Goal: Communication & Community: Answer question/provide support

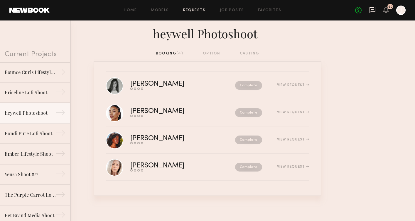
click at [375, 10] on icon at bounding box center [372, 10] width 6 height 6
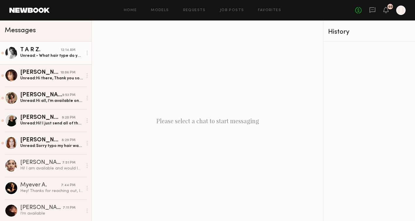
click at [57, 57] on div "Unread: - What hair type do you consider yourself? Somewhere between wavy and c…" at bounding box center [51, 56] width 62 height 6
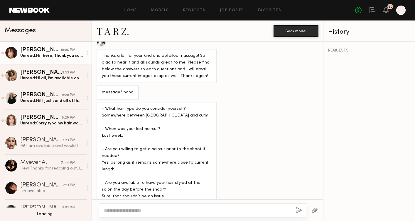
scroll to position [25, 0]
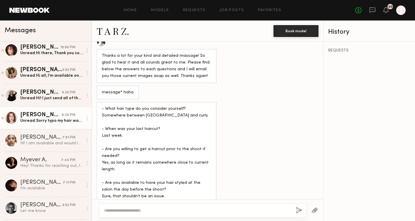
click at [48, 116] on div "Jessica C." at bounding box center [40, 115] width 41 height 6
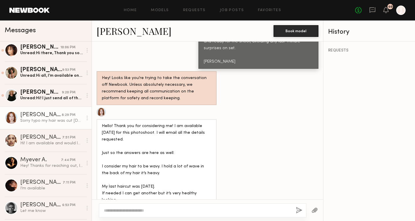
scroll to position [474, 0]
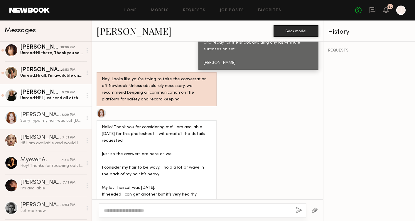
click at [49, 95] on div "Bailey C." at bounding box center [41, 93] width 42 height 6
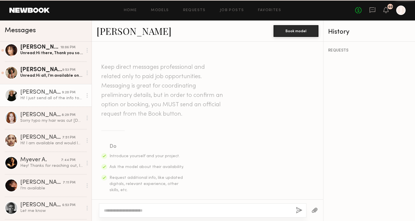
scroll to position [616, 0]
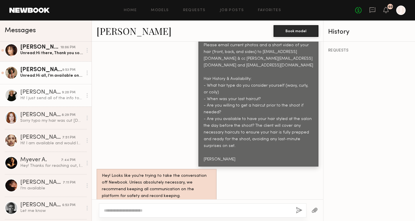
click at [37, 72] on div "Monica M." at bounding box center [41, 70] width 42 height 6
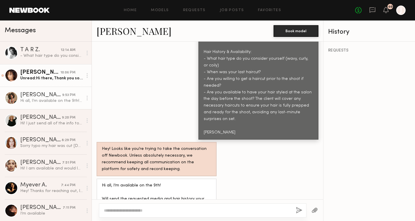
click at [50, 78] on div "Unread: Hi there, Thank you so much for checking my availability for this. I am…" at bounding box center [51, 79] width 62 height 6
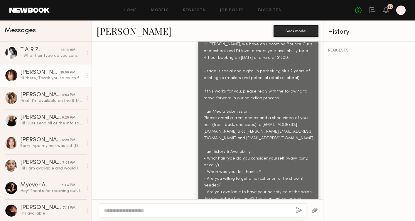
scroll to position [499, 0]
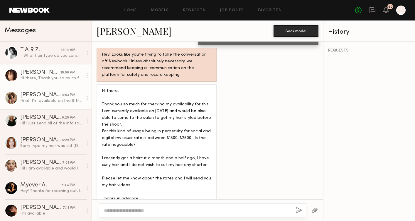
click at [57, 103] on div "Hi all, I’m available on the 9th! Will send the requested media and hair histor…" at bounding box center [51, 101] width 62 height 6
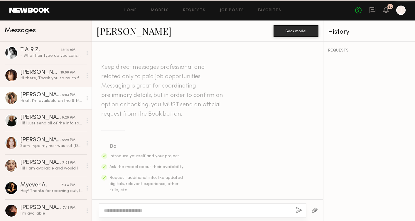
scroll to position [999, 0]
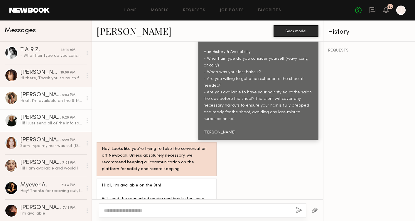
click at [49, 114] on link "Bailey C. 9:20 PM Hi! I just send all of the info to those emails:) thank you!" at bounding box center [46, 120] width 92 height 23
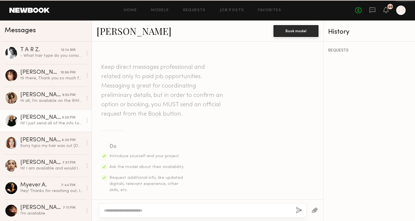
scroll to position [616, 0]
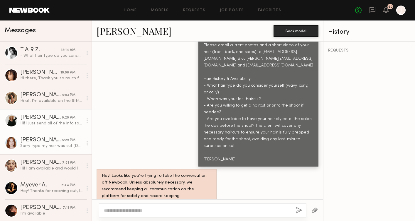
click at [67, 141] on div "8:29 PM" at bounding box center [69, 141] width 14 height 6
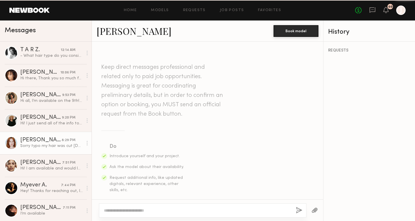
scroll to position [520, 0]
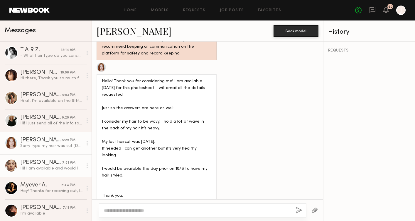
click at [50, 162] on div "Ellie L." at bounding box center [41, 163] width 42 height 6
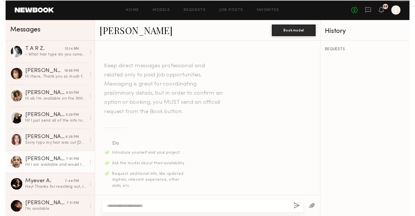
scroll to position [753, 0]
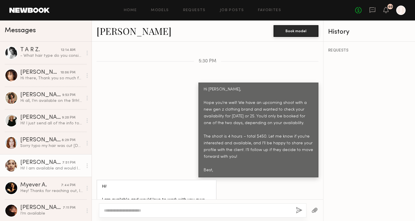
click at [109, 36] on link "Ellie L." at bounding box center [134, 31] width 75 height 13
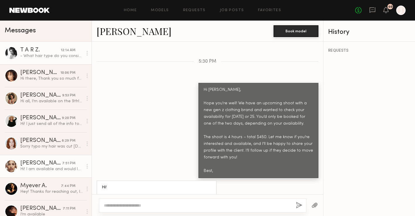
click at [41, 58] on div "- What hair type do you consider yourself? Somewhere between wavy and curly. - …" at bounding box center [51, 56] width 62 height 6
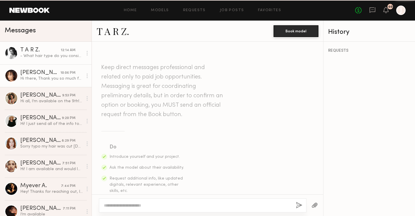
scroll to position [600, 0]
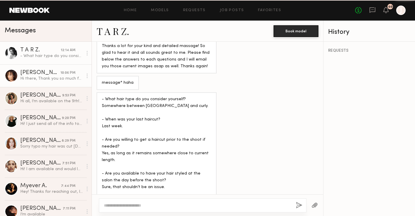
click at [41, 72] on div "Melodie C." at bounding box center [40, 73] width 40 height 6
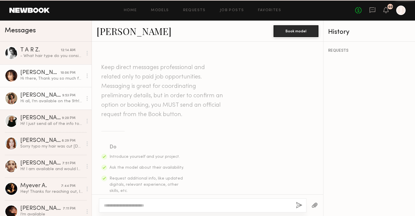
scroll to position [505, 0]
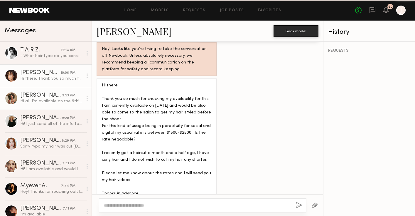
click at [40, 94] on div "Monica M." at bounding box center [41, 95] width 42 height 6
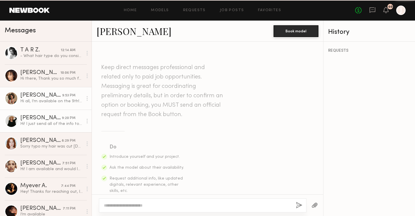
scroll to position [1005, 0]
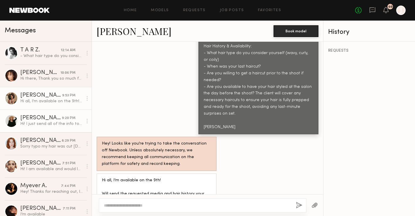
click at [41, 121] on div "Hi! I just send all of the info to those emails:) thank you!" at bounding box center [51, 124] width 62 height 6
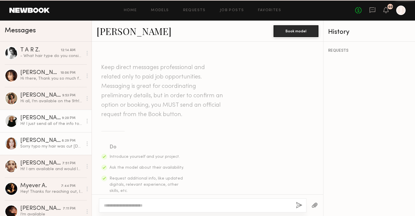
scroll to position [622, 0]
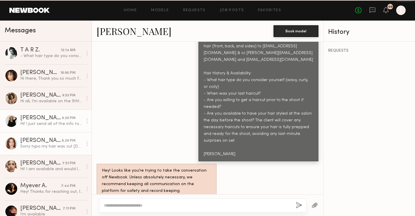
click at [43, 138] on div "Jessica C." at bounding box center [40, 141] width 41 height 6
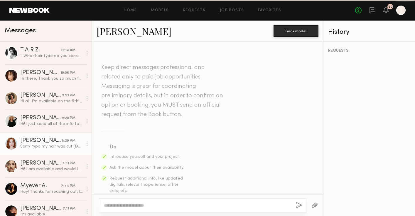
scroll to position [526, 0]
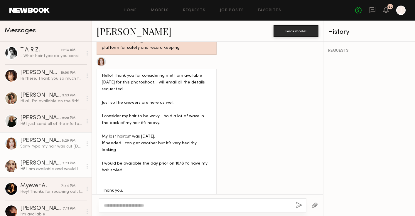
click at [43, 161] on div "Ellie L." at bounding box center [41, 163] width 42 height 6
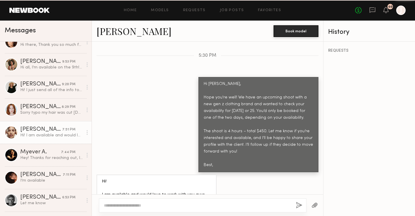
scroll to position [41, 0]
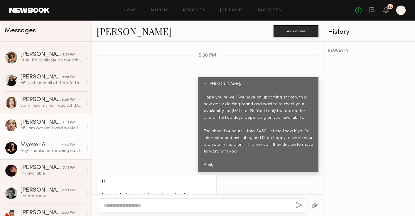
click at [48, 145] on div "Myever A." at bounding box center [40, 145] width 41 height 6
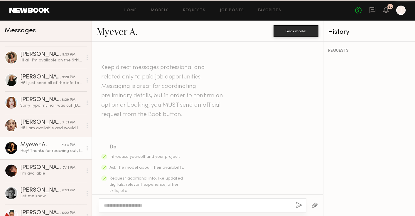
scroll to position [253, 0]
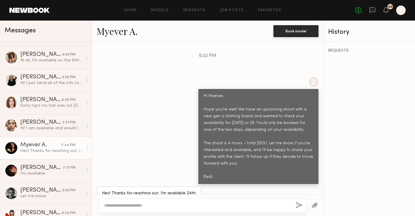
click at [114, 33] on link "Myever A." at bounding box center [117, 31] width 41 height 13
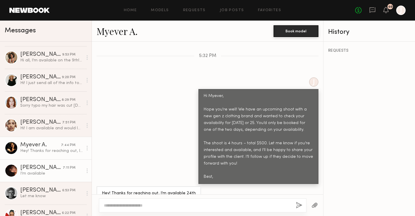
click at [60, 165] on div "Ágatha F." at bounding box center [41, 168] width 43 height 6
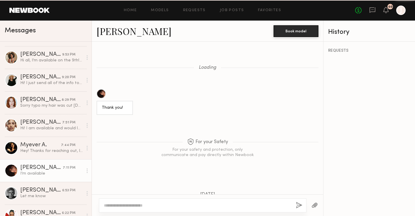
scroll to position [478, 0]
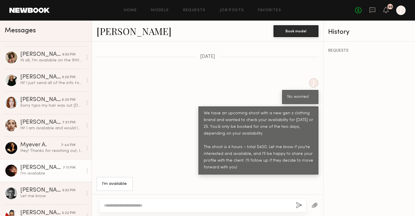
click at [121, 32] on link "Ágatha F." at bounding box center [134, 31] width 75 height 13
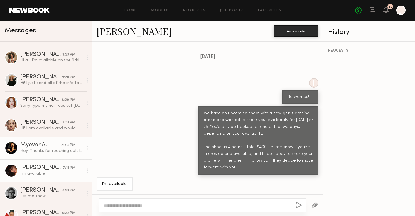
click at [40, 144] on div "Myever A." at bounding box center [40, 145] width 41 height 6
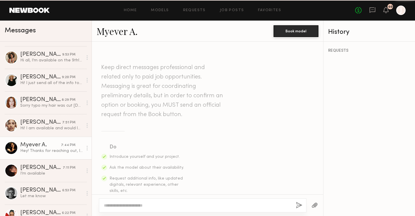
scroll to position [253, 0]
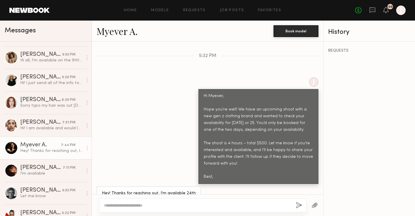
click at [108, 32] on link "Myever A." at bounding box center [117, 31] width 41 height 13
click at [155, 202] on textarea at bounding box center [197, 205] width 187 height 6
type textarea "**********"
click at [299, 204] on button "button" at bounding box center [299, 205] width 6 height 7
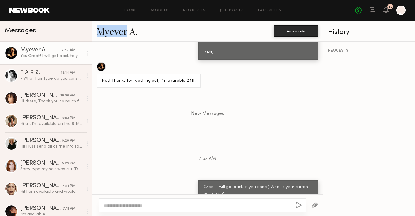
drag, startPoint x: 92, startPoint y: 33, endPoint x: 128, endPoint y: 33, distance: 35.8
click at [128, 33] on div "Myever A. Book model" at bounding box center [207, 31] width 231 height 21
copy link "Myever"
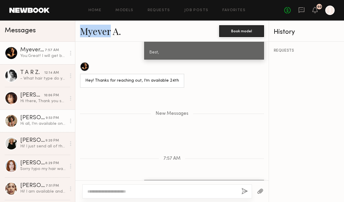
click at [32, 114] on link "Monica M. 9:53 PM Hi all, I’m available on the 9th! Will send the requested med…" at bounding box center [37, 120] width 75 height 23
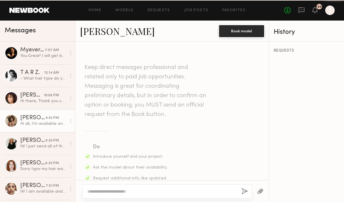
scroll to position [1019, 0]
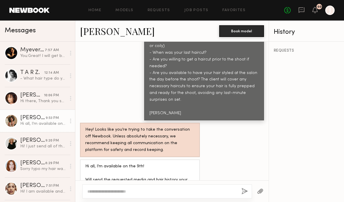
click at [107, 35] on link "Monica M." at bounding box center [117, 31] width 75 height 13
click at [300, 11] on icon at bounding box center [302, 10] width 6 height 6
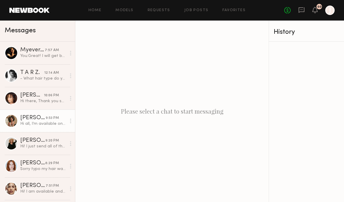
click at [40, 128] on link "Monica M. 9:53 PM Hi all, I’m available on the 9th! Will send the requested med…" at bounding box center [37, 120] width 75 height 23
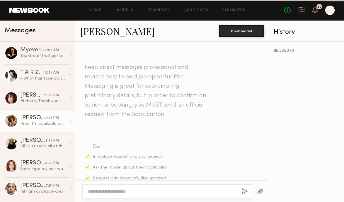
scroll to position [1019, 0]
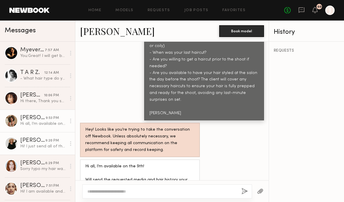
click at [48, 144] on div "Hi! I just send all of the info to those emails:) thank you!" at bounding box center [43, 146] width 46 height 6
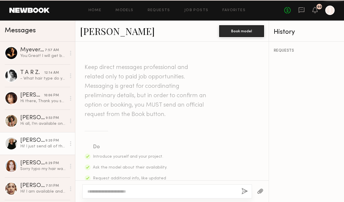
scroll to position [635, 0]
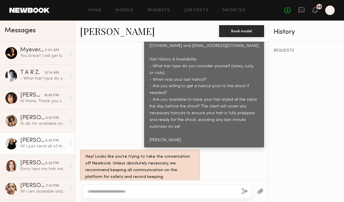
click at [98, 32] on link "Bailey C." at bounding box center [117, 31] width 75 height 13
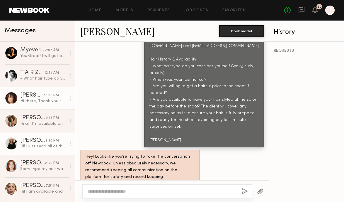
click at [43, 99] on div "Hi there, Thank you so much for checking my availability for this. I am current…" at bounding box center [43, 101] width 46 height 6
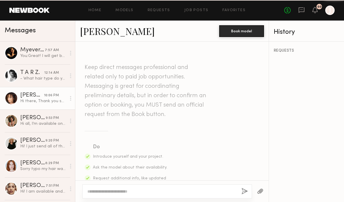
scroll to position [518, 0]
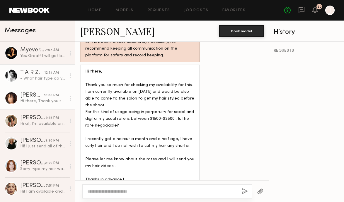
click at [43, 84] on link "T A R Z. 12:14 AM - What hair type do you consider yourself? Somewhere between …" at bounding box center [37, 75] width 75 height 23
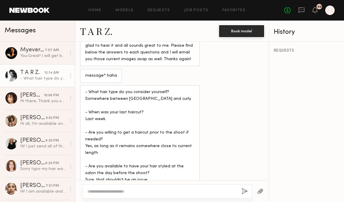
scroll to position [614, 0]
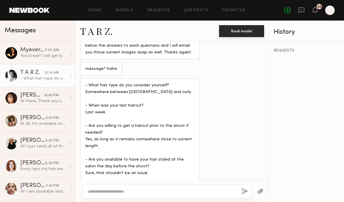
click at [98, 30] on link "T A R Z." at bounding box center [96, 31] width 33 height 13
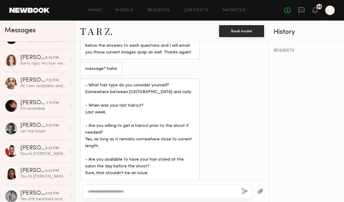
scroll to position [102, 0]
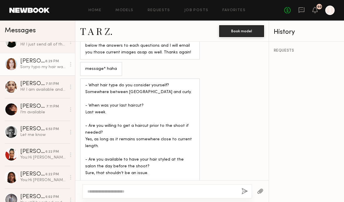
click at [48, 67] on div "Sorry typo my hair was cut 4 weeks ago I will email !" at bounding box center [43, 67] width 46 height 6
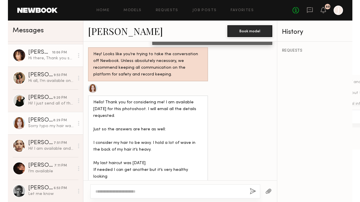
scroll to position [48, 0]
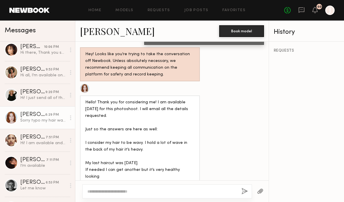
click at [98, 34] on link "Jessica C." at bounding box center [117, 31] width 75 height 13
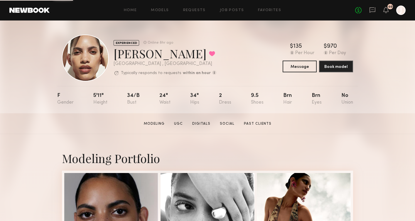
click at [136, 55] on div "Ellie L. Favorited" at bounding box center [165, 54] width 103 height 16
click at [114, 56] on div "Ellie L. Favorited" at bounding box center [165, 54] width 103 height 16
click at [101, 81] on common-avatar-model at bounding box center [85, 58] width 47 height 47
drag, startPoint x: 114, startPoint y: 53, endPoint x: 138, endPoint y: 53, distance: 24.1
click at [138, 53] on div "Ellie L. Favorited" at bounding box center [165, 54] width 103 height 16
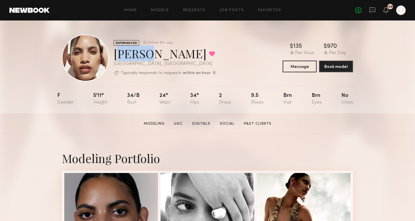
copy div "Ellie"
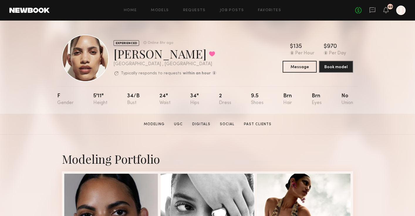
click at [310, 119] on section "Ellie L. Modeling UGC Digitals Social Past Clients Message Book Model" at bounding box center [207, 124] width 415 height 21
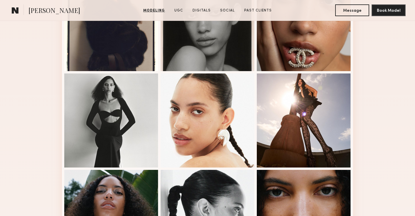
scroll to position [306, 0]
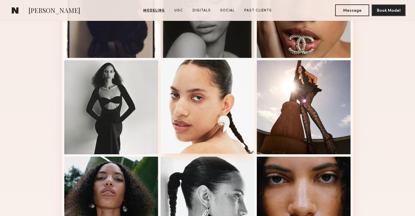
click at [215, 119] on div at bounding box center [207, 107] width 94 height 94
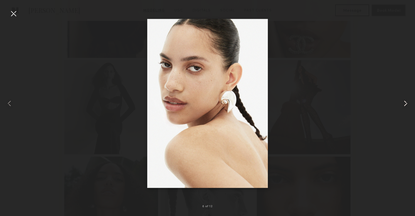
click at [406, 101] on common-icon at bounding box center [405, 103] width 9 height 9
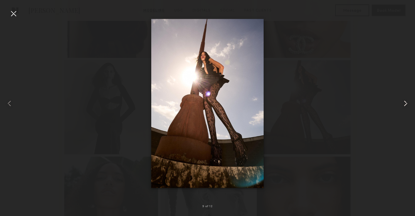
click at [406, 101] on common-icon at bounding box center [405, 103] width 9 height 9
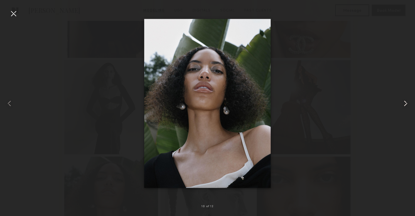
click at [404, 100] on common-icon at bounding box center [405, 103] width 9 height 9
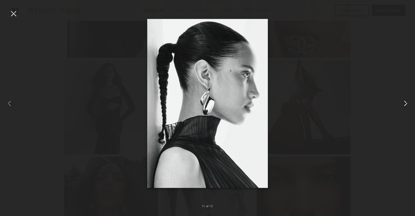
click at [404, 105] on common-icon at bounding box center [405, 103] width 9 height 9
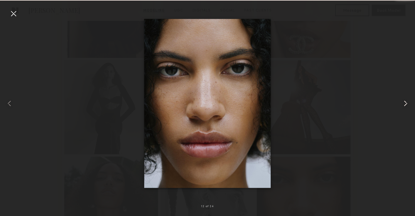
click at [404, 105] on common-icon at bounding box center [405, 103] width 9 height 9
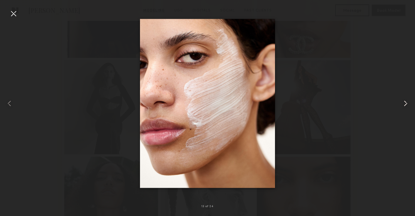
click at [404, 105] on common-icon at bounding box center [405, 103] width 9 height 9
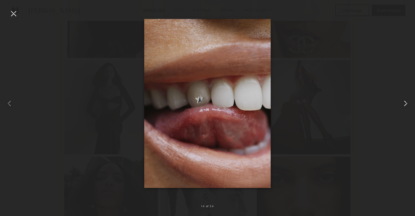
click at [404, 105] on common-icon at bounding box center [405, 103] width 9 height 9
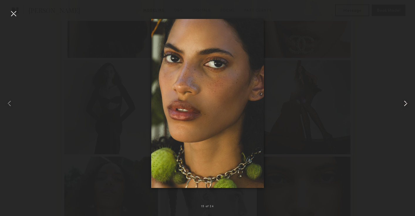
click at [407, 99] on common-icon at bounding box center [405, 103] width 9 height 9
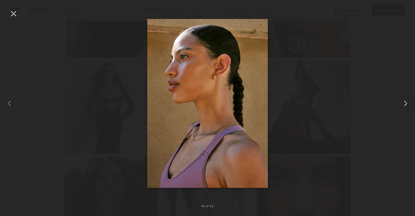
click at [406, 101] on common-icon at bounding box center [405, 103] width 9 height 9
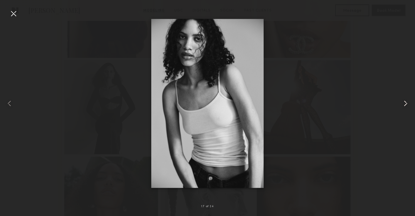
click at [406, 101] on common-icon at bounding box center [405, 103] width 9 height 9
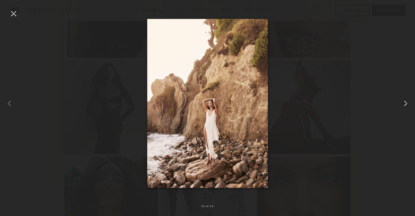
click at [406, 101] on common-icon at bounding box center [405, 103] width 9 height 9
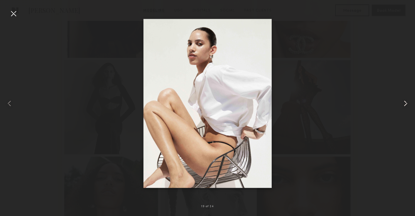
click at [402, 101] on common-icon at bounding box center [405, 103] width 9 height 9
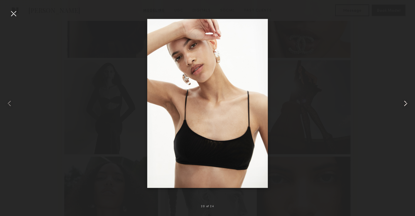
click at [405, 102] on common-icon at bounding box center [405, 103] width 9 height 9
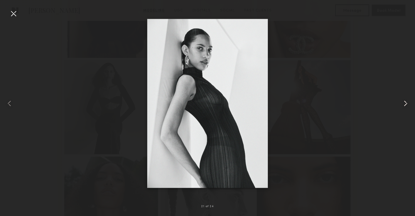
click at [405, 102] on common-icon at bounding box center [405, 103] width 9 height 9
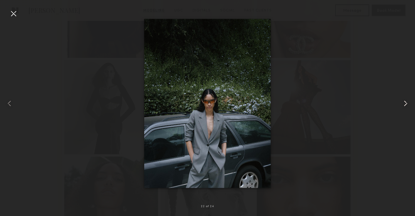
click at [405, 102] on common-icon at bounding box center [405, 103] width 9 height 9
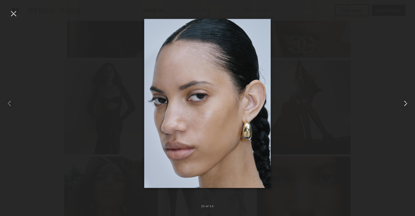
click at [405, 102] on common-icon at bounding box center [405, 103] width 9 height 9
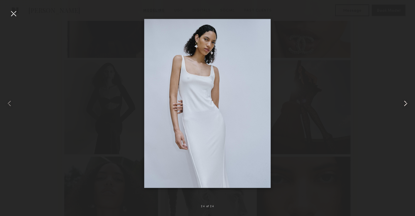
click at [406, 104] on common-icon at bounding box center [405, 103] width 9 height 9
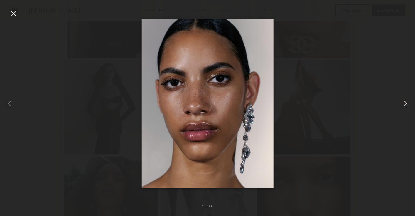
click at [406, 104] on common-icon at bounding box center [405, 103] width 9 height 9
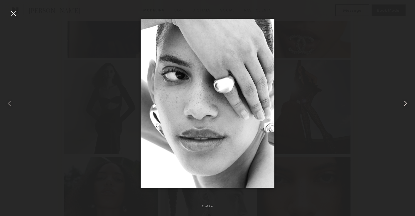
click at [406, 104] on common-icon at bounding box center [405, 103] width 9 height 9
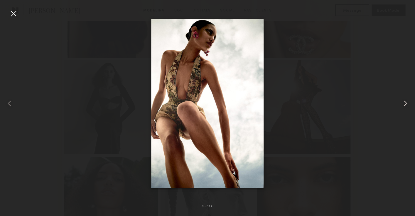
click at [406, 104] on common-icon at bounding box center [405, 103] width 9 height 9
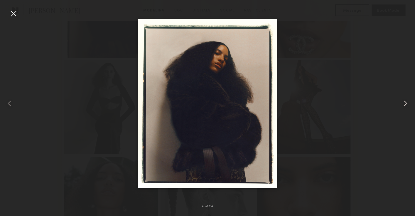
click at [406, 104] on common-icon at bounding box center [405, 103] width 9 height 9
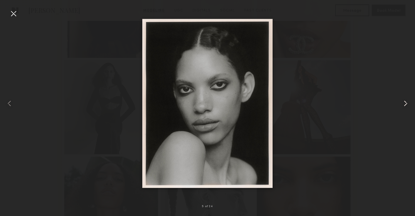
click at [406, 104] on common-icon at bounding box center [405, 103] width 9 height 9
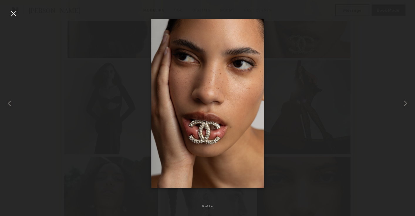
click at [18, 14] on div at bounding box center [207, 102] width 415 height 187
click at [15, 14] on div at bounding box center [13, 13] width 9 height 9
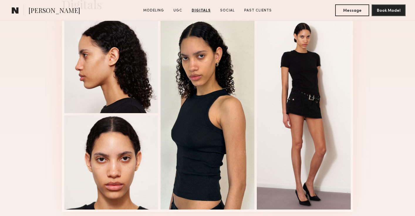
scroll to position [1130, 0]
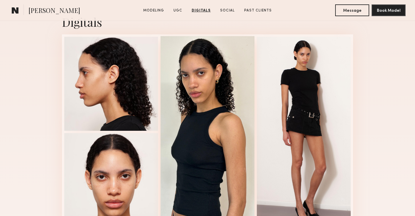
click at [207, 114] on div at bounding box center [207, 131] width 94 height 190
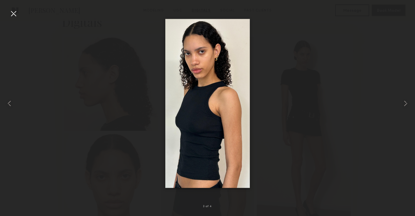
click at [346, 70] on div at bounding box center [207, 102] width 415 height 187
click at [11, 21] on div at bounding box center [8, 102] width 17 height 187
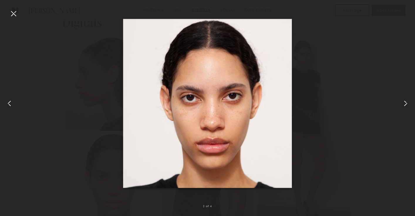
click at [11, 21] on div at bounding box center [8, 102] width 17 height 187
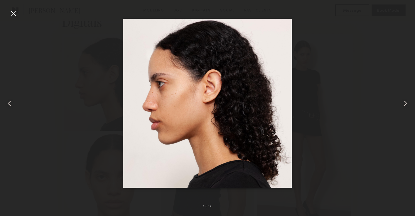
click at [12, 13] on div at bounding box center [13, 13] width 9 height 9
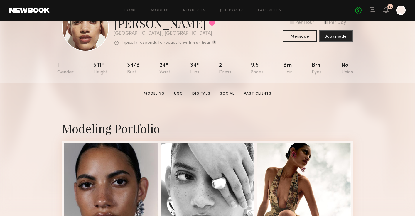
scroll to position [0, 0]
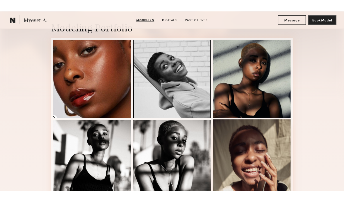
scroll to position [126, 0]
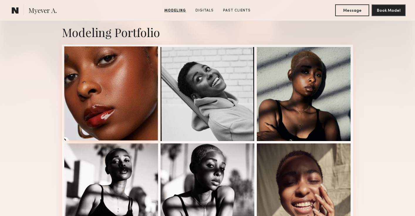
click at [142, 90] on div at bounding box center [111, 93] width 94 height 94
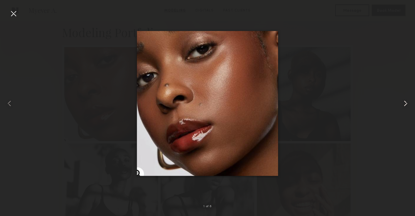
click at [405, 104] on common-icon at bounding box center [405, 103] width 9 height 9
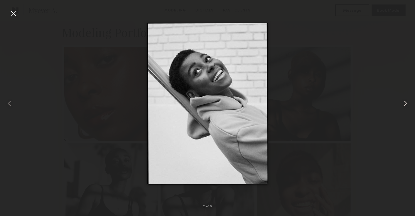
click at [405, 104] on common-icon at bounding box center [405, 103] width 9 height 9
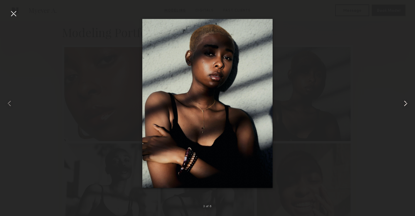
click at [405, 104] on common-icon at bounding box center [405, 103] width 9 height 9
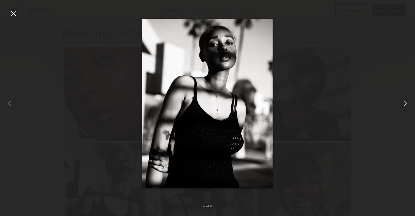
click at [405, 104] on common-icon at bounding box center [405, 103] width 9 height 9
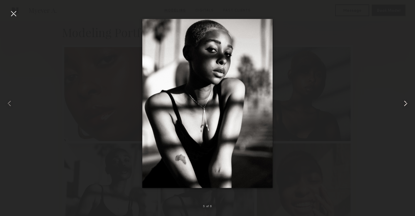
click at [405, 104] on common-icon at bounding box center [405, 103] width 9 height 9
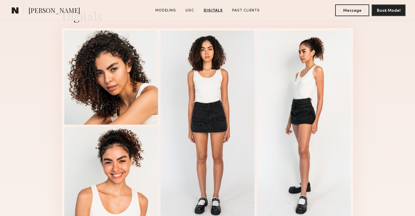
scroll to position [1062, 0]
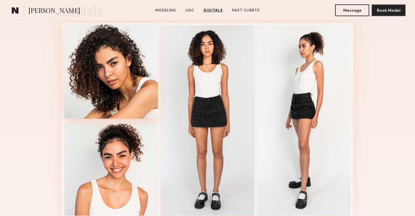
click at [130, 85] on div at bounding box center [111, 72] width 94 height 94
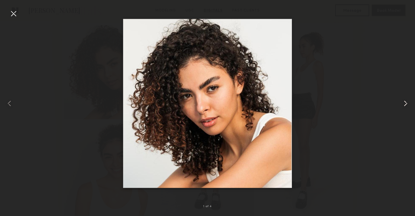
click at [405, 105] on common-icon at bounding box center [405, 103] width 9 height 9
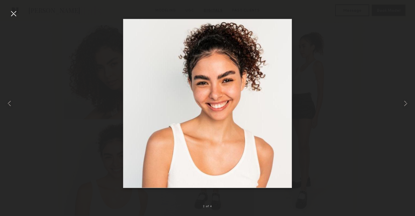
click at [15, 12] on div at bounding box center [13, 13] width 9 height 9
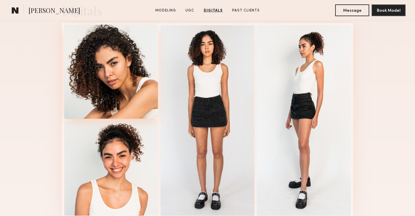
click at [94, 75] on div at bounding box center [111, 72] width 94 height 94
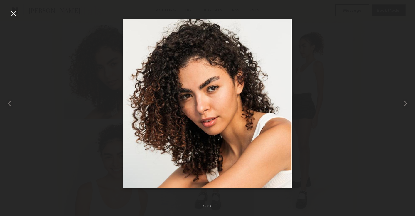
click at [13, 12] on div at bounding box center [13, 13] width 9 height 9
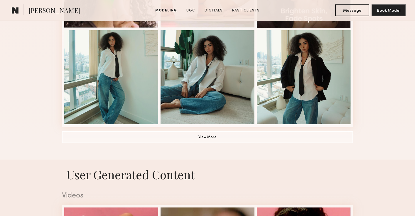
scroll to position [429, 0]
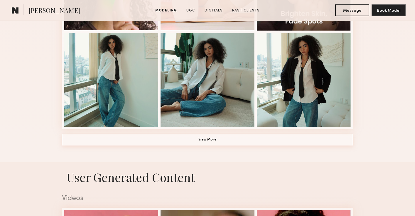
click at [84, 142] on button "View More" at bounding box center [207, 139] width 291 height 12
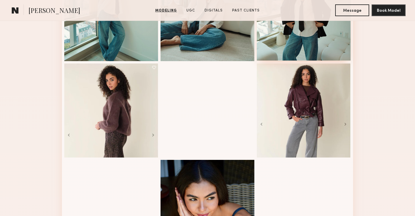
scroll to position [496, 0]
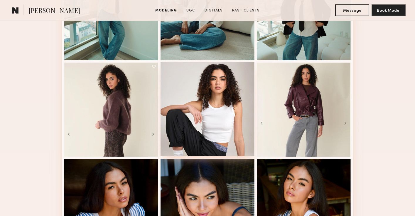
click at [235, 99] on div at bounding box center [207, 109] width 94 height 94
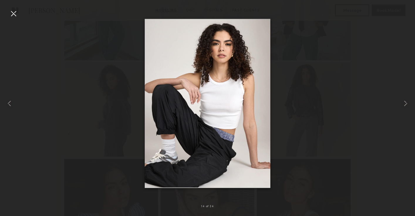
click at [12, 17] on div at bounding box center [13, 13] width 9 height 9
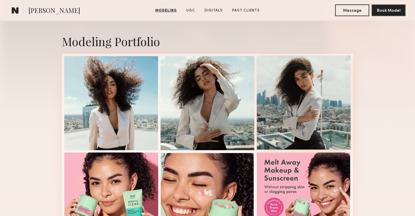
scroll to position [119, 0]
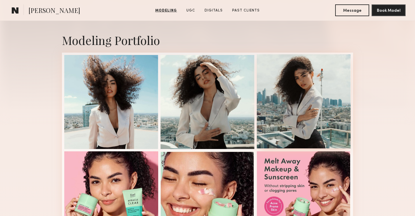
click at [289, 104] on div at bounding box center [304, 101] width 94 height 94
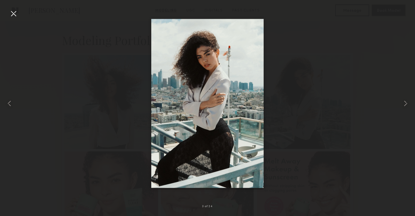
click at [13, 13] on div at bounding box center [13, 13] width 9 height 9
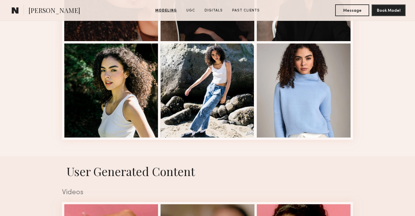
scroll to position [796, 0]
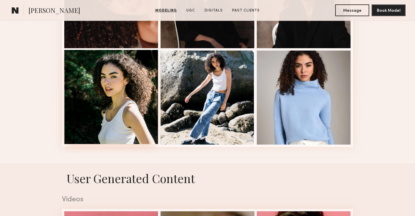
click at [128, 107] on div at bounding box center [111, 97] width 94 height 94
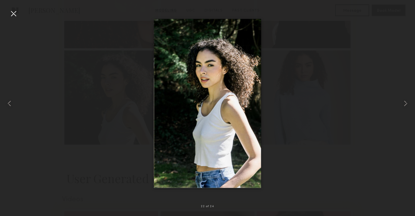
click at [15, 14] on div at bounding box center [13, 13] width 9 height 9
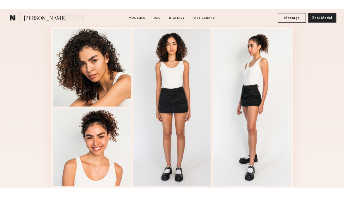
scroll to position [1507, 0]
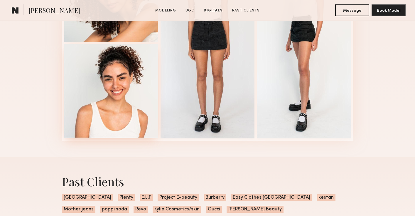
click at [104, 90] on div at bounding box center [111, 91] width 94 height 94
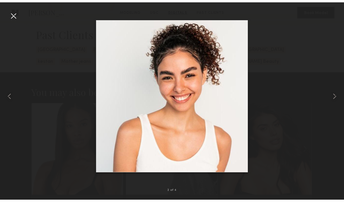
scroll to position [1507, 0]
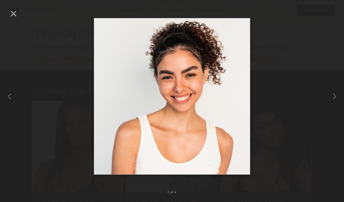
click at [12, 16] on div at bounding box center [13, 13] width 9 height 9
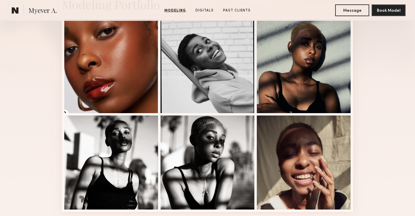
scroll to position [154, 0]
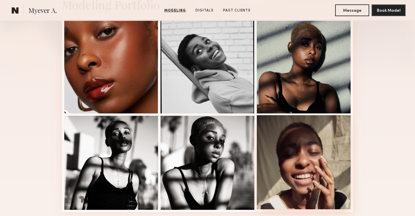
click at [278, 140] on div at bounding box center [304, 162] width 94 height 94
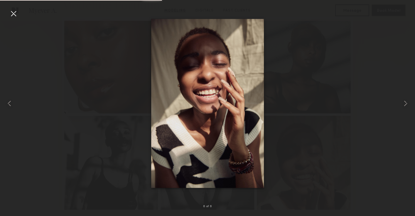
click at [14, 15] on div at bounding box center [13, 13] width 9 height 9
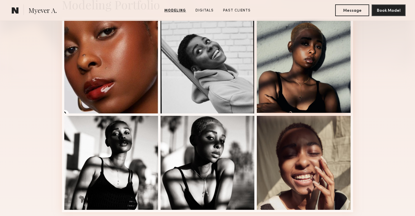
click at [264, 79] on div at bounding box center [304, 66] width 94 height 94
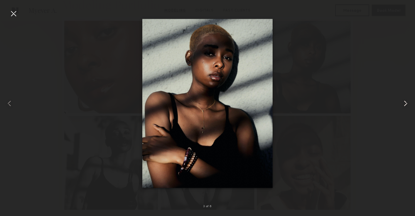
click at [405, 101] on common-icon at bounding box center [405, 103] width 9 height 9
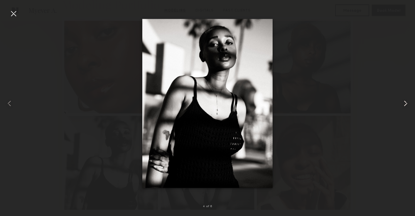
click at [405, 101] on common-icon at bounding box center [405, 103] width 9 height 9
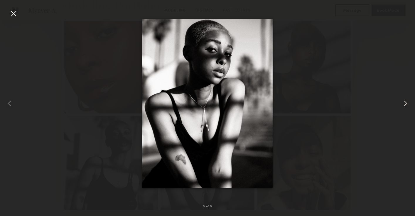
click at [405, 101] on common-icon at bounding box center [405, 103] width 9 height 9
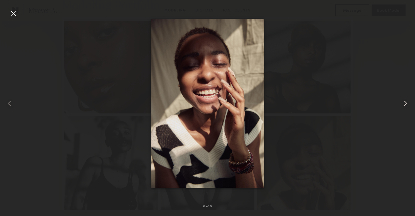
click at [407, 107] on common-icon at bounding box center [405, 103] width 9 height 9
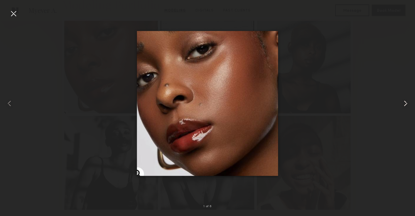
click at [407, 107] on common-icon at bounding box center [405, 103] width 9 height 9
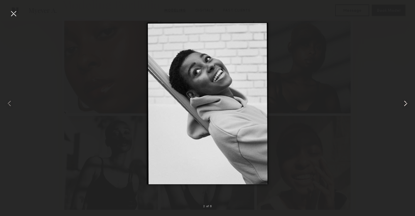
click at [407, 107] on common-icon at bounding box center [405, 103] width 9 height 9
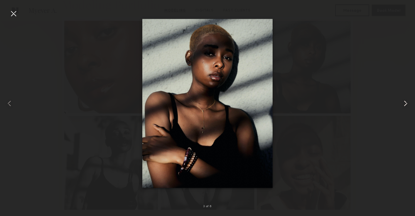
click at [407, 107] on common-icon at bounding box center [405, 103] width 9 height 9
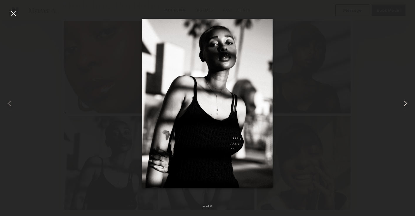
click at [407, 107] on common-icon at bounding box center [405, 103] width 9 height 9
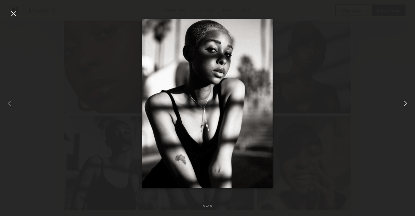
click at [407, 107] on common-icon at bounding box center [405, 103] width 9 height 9
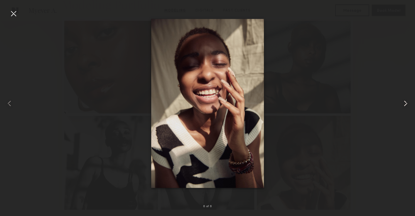
click at [407, 107] on common-icon at bounding box center [405, 103] width 9 height 9
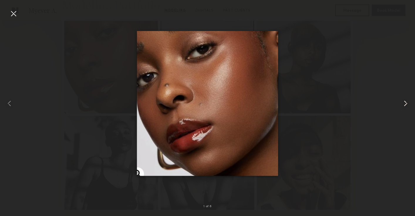
click at [407, 107] on common-icon at bounding box center [405, 103] width 9 height 9
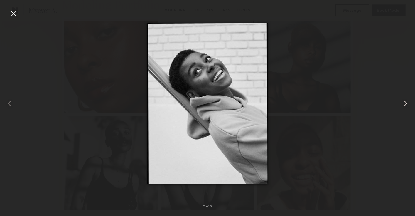
click at [407, 103] on common-icon at bounding box center [405, 103] width 9 height 9
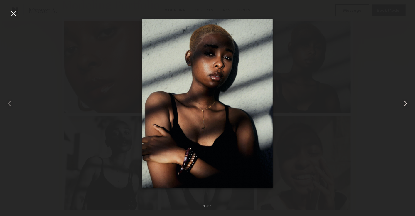
click at [407, 103] on common-icon at bounding box center [405, 103] width 9 height 9
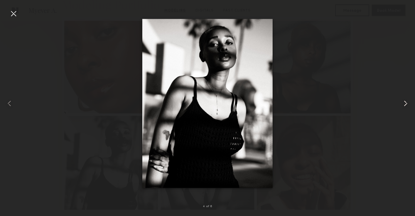
click at [407, 103] on common-icon at bounding box center [405, 103] width 9 height 9
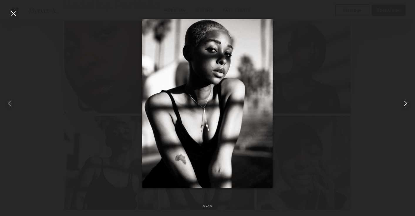
click at [407, 102] on common-icon at bounding box center [405, 103] width 9 height 9
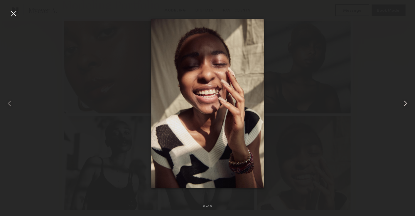
click at [407, 102] on common-icon at bounding box center [405, 103] width 9 height 9
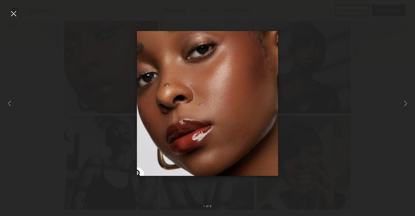
click at [15, 12] on div at bounding box center [13, 13] width 9 height 9
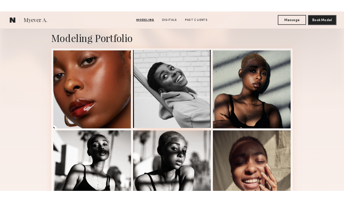
scroll to position [0, 0]
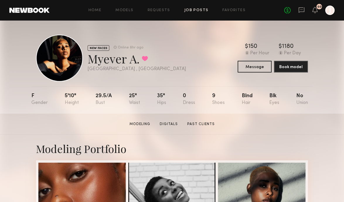
click at [192, 11] on link "Job Posts" at bounding box center [197, 11] width 24 height 4
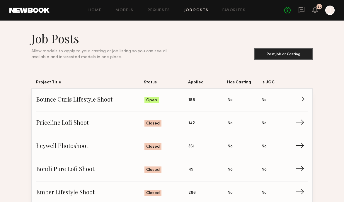
click at [300, 101] on span "→" at bounding box center [303, 100] width 12 height 9
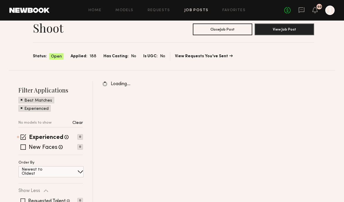
scroll to position [30, 0]
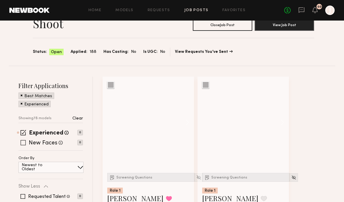
click at [23, 144] on span at bounding box center [23, 142] width 5 height 5
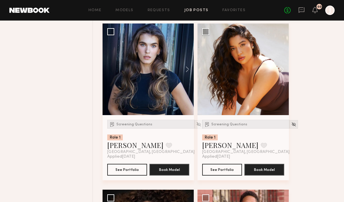
scroll to position [580, 0]
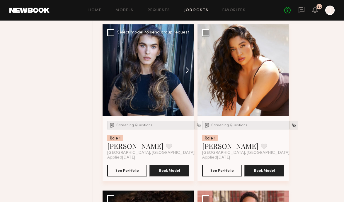
click at [186, 71] on button at bounding box center [184, 70] width 19 height 92
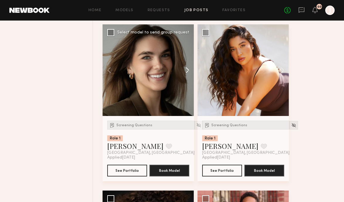
click at [186, 71] on button at bounding box center [184, 70] width 19 height 92
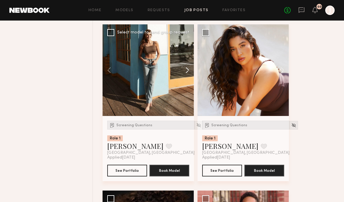
click at [186, 71] on button at bounding box center [184, 70] width 19 height 92
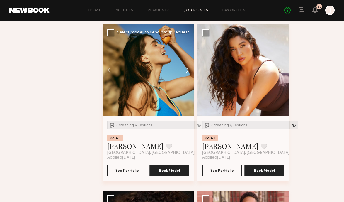
click at [186, 71] on button at bounding box center [184, 70] width 19 height 92
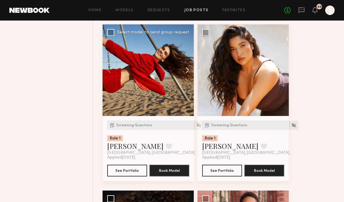
click at [186, 71] on button at bounding box center [184, 70] width 19 height 92
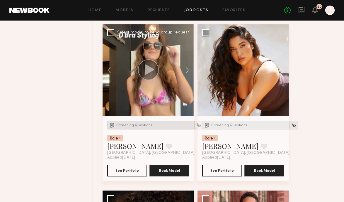
click at [148, 125] on span "Screening Questions" at bounding box center [134, 125] width 36 height 4
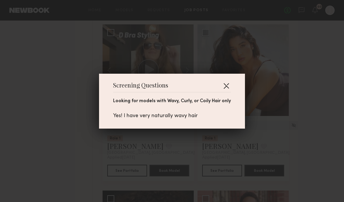
click at [229, 84] on button "button" at bounding box center [226, 85] width 9 height 9
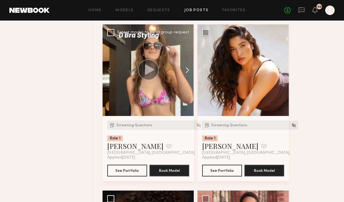
click at [188, 73] on button at bounding box center [184, 70] width 19 height 92
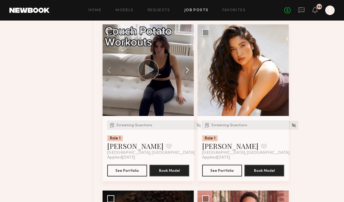
click at [188, 72] on button at bounding box center [184, 70] width 19 height 92
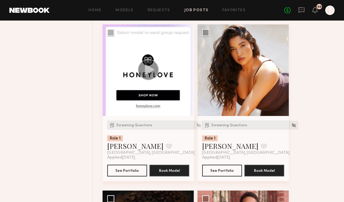
click at [188, 72] on button at bounding box center [184, 70] width 19 height 92
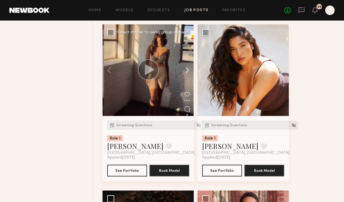
click at [188, 72] on button at bounding box center [184, 70] width 19 height 92
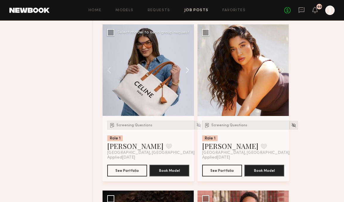
click at [188, 72] on button at bounding box center [184, 70] width 19 height 92
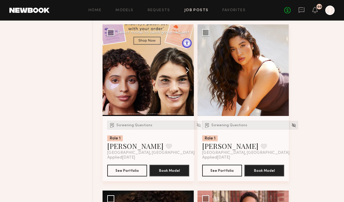
click at [188, 71] on button at bounding box center [184, 70] width 19 height 92
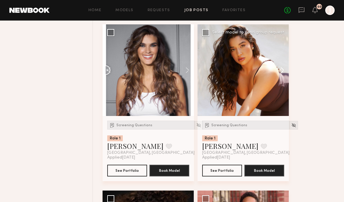
click at [285, 75] on button at bounding box center [279, 70] width 19 height 92
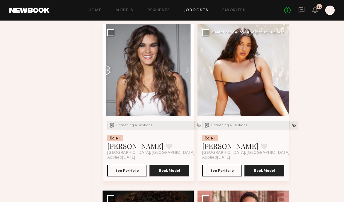
click at [285, 75] on button at bounding box center [279, 70] width 19 height 92
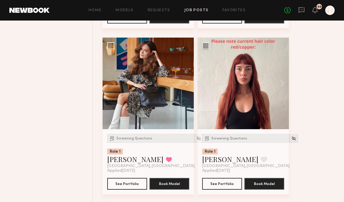
scroll to position [1066, 0]
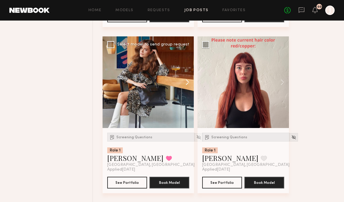
click at [188, 83] on button at bounding box center [184, 82] width 19 height 92
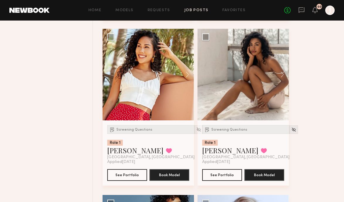
scroll to position [1238, 0]
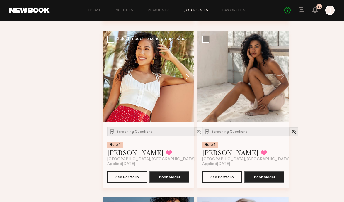
click at [190, 72] on button at bounding box center [184, 77] width 19 height 92
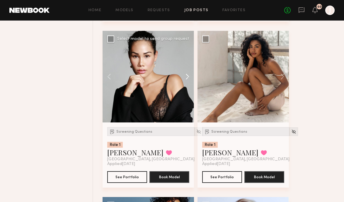
click at [190, 73] on button at bounding box center [184, 77] width 19 height 92
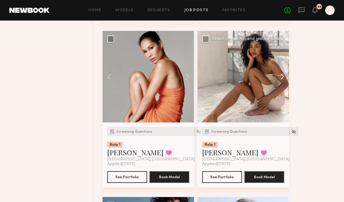
click at [283, 80] on button at bounding box center [279, 77] width 19 height 92
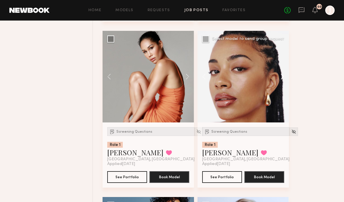
click at [283, 80] on button at bounding box center [279, 77] width 19 height 92
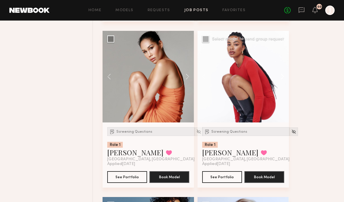
click at [283, 80] on button at bounding box center [279, 77] width 19 height 92
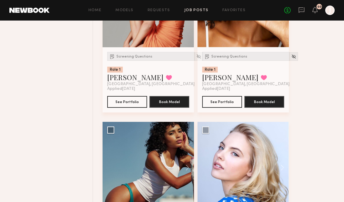
scroll to position [1323, 0]
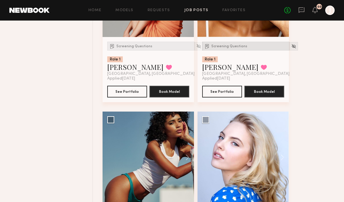
click at [229, 45] on span "Screening Questions" at bounding box center [229, 47] width 36 height 4
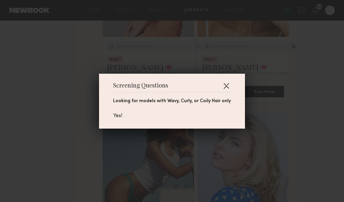
click at [229, 85] on button "button" at bounding box center [226, 85] width 9 height 9
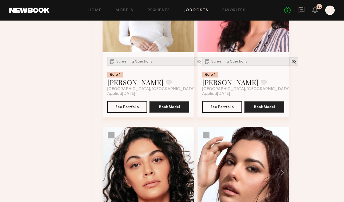
scroll to position [1726, 0]
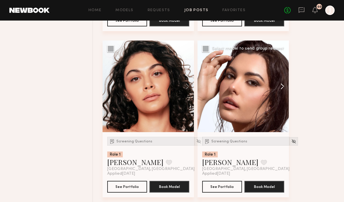
click at [283, 85] on button at bounding box center [279, 86] width 19 height 92
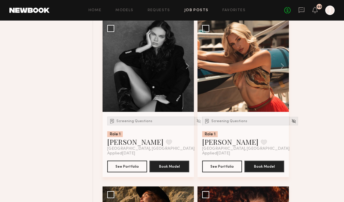
scroll to position [1903, 0]
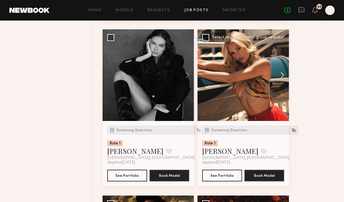
click at [284, 79] on button at bounding box center [279, 75] width 19 height 92
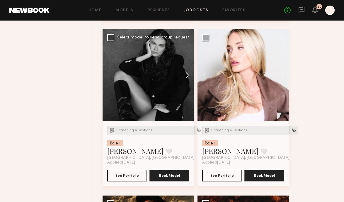
click at [186, 76] on button at bounding box center [184, 75] width 19 height 92
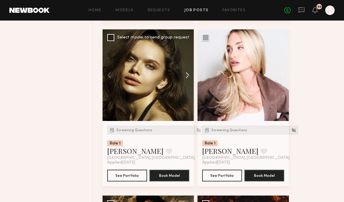
click at [187, 77] on button at bounding box center [184, 75] width 19 height 92
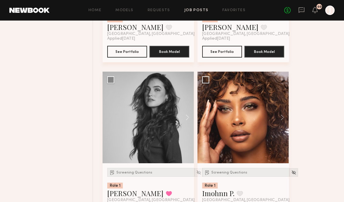
scroll to position [2382, 0]
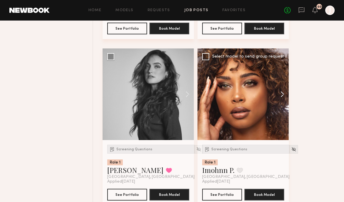
click at [283, 96] on button at bounding box center [279, 94] width 19 height 92
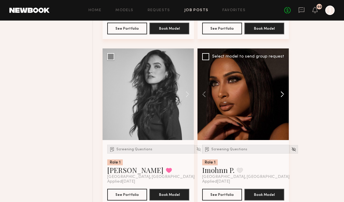
click at [283, 97] on button at bounding box center [279, 94] width 19 height 92
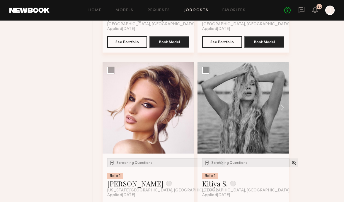
scroll to position [2541, 0]
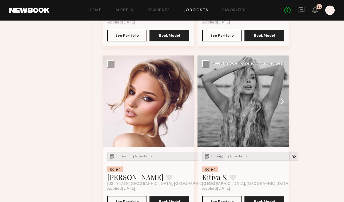
click at [281, 104] on button at bounding box center [279, 101] width 19 height 92
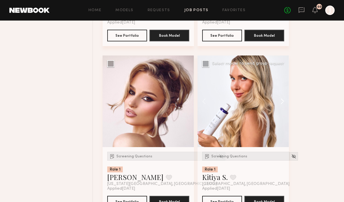
click at [281, 104] on button at bounding box center [279, 101] width 19 height 92
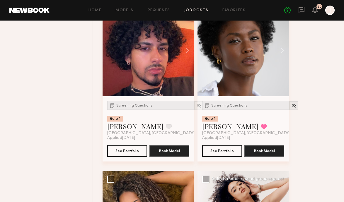
scroll to position [2916, 0]
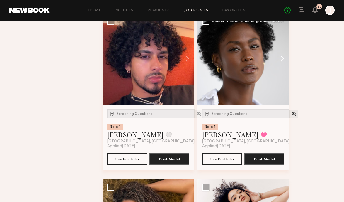
click at [284, 66] on button at bounding box center [279, 59] width 19 height 92
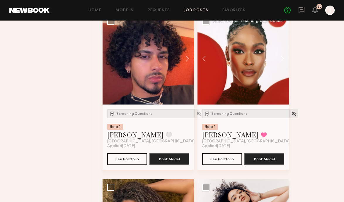
click at [284, 66] on button at bounding box center [279, 59] width 19 height 92
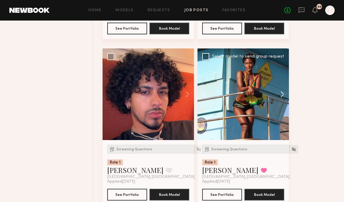
scroll to position [2924, 0]
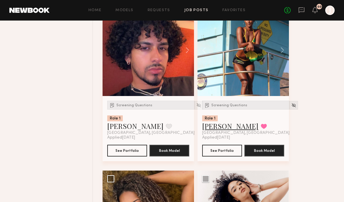
click at [215, 129] on link "Rose L." at bounding box center [230, 125] width 56 height 9
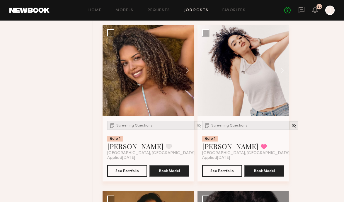
scroll to position [3068, 0]
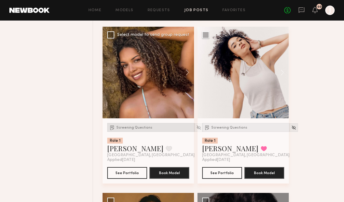
click at [141, 129] on span "Screening Questions" at bounding box center [134, 128] width 36 height 4
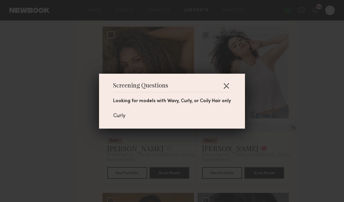
click at [226, 85] on button "button" at bounding box center [226, 85] width 9 height 9
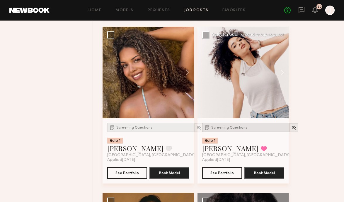
click at [224, 132] on div "Screening Questions" at bounding box center [245, 127] width 87 height 9
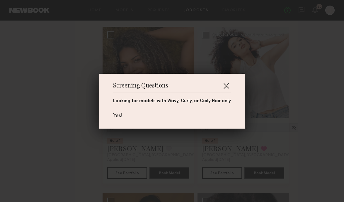
click at [227, 84] on button "button" at bounding box center [226, 85] width 9 height 9
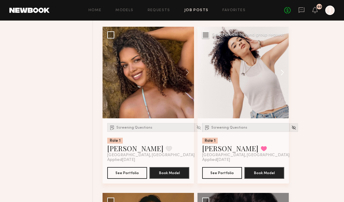
click at [285, 78] on button at bounding box center [279, 73] width 19 height 92
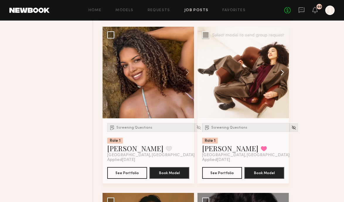
click at [285, 77] on button at bounding box center [279, 73] width 19 height 92
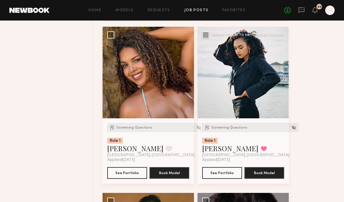
click at [285, 77] on button at bounding box center [279, 73] width 19 height 92
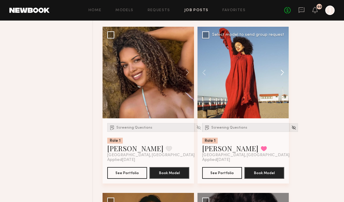
click at [285, 76] on button at bounding box center [279, 73] width 19 height 92
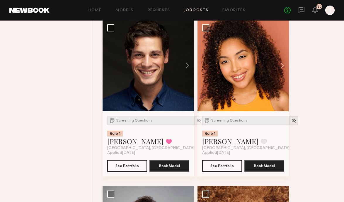
scroll to position [3572, 0]
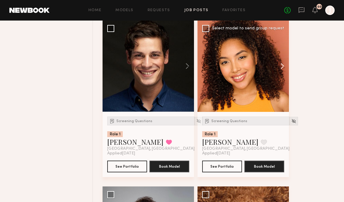
click at [283, 68] on button at bounding box center [279, 66] width 19 height 92
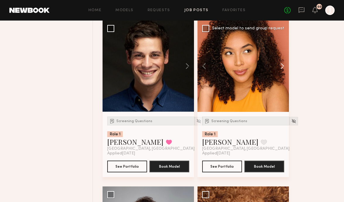
click at [283, 68] on button at bounding box center [279, 66] width 19 height 92
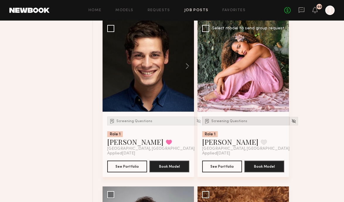
click at [240, 121] on div "Screening Questions" at bounding box center [245, 120] width 87 height 9
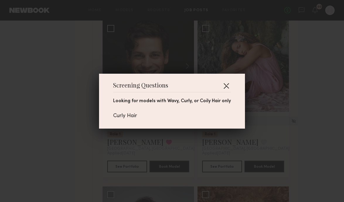
click at [226, 86] on button "button" at bounding box center [226, 85] width 9 height 9
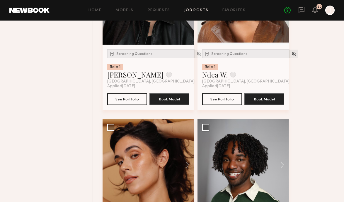
scroll to position [5130, 0]
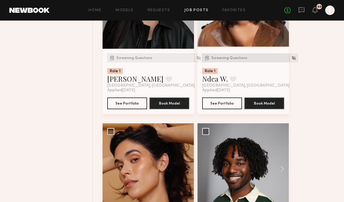
click at [229, 60] on span "Screening Questions" at bounding box center [229, 58] width 36 height 4
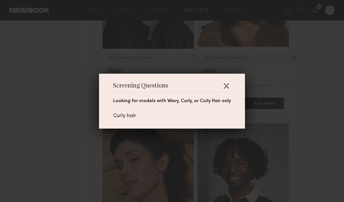
click at [228, 85] on button "button" at bounding box center [226, 85] width 9 height 9
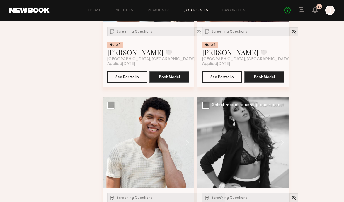
scroll to position [5932, 0]
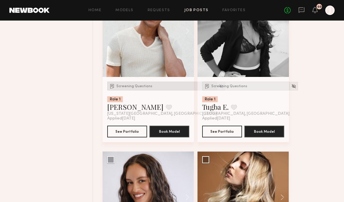
click at [134, 90] on div "Screening Questions" at bounding box center [162, 86] width 110 height 9
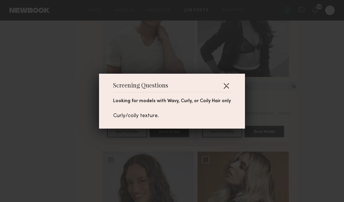
click at [226, 87] on button "button" at bounding box center [226, 85] width 9 height 9
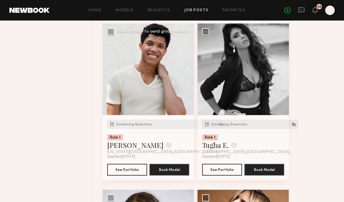
scroll to position [5893, 0]
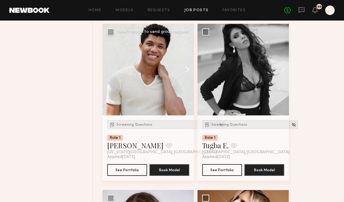
click at [185, 74] on button at bounding box center [184, 70] width 19 height 92
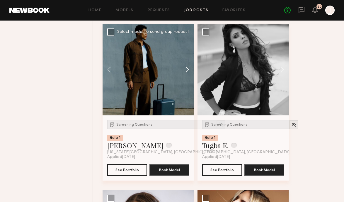
click at [186, 74] on button at bounding box center [184, 70] width 19 height 92
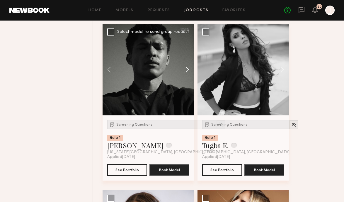
click at [186, 74] on button at bounding box center [184, 70] width 19 height 92
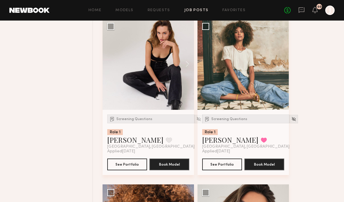
scroll to position [6732, 0]
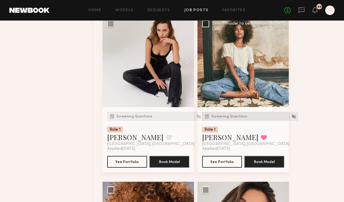
click at [223, 121] on div "Screening Questions" at bounding box center [245, 116] width 87 height 9
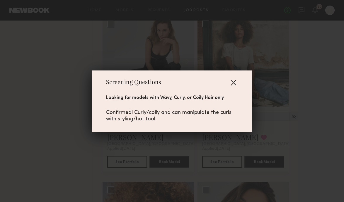
click at [233, 80] on button "button" at bounding box center [233, 82] width 9 height 9
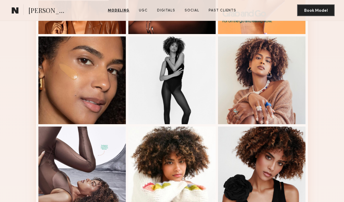
scroll to position [356, 0]
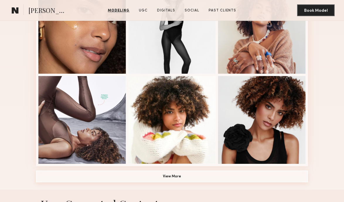
click at [188, 174] on button "View More" at bounding box center [172, 176] width 272 height 12
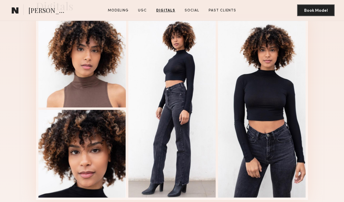
scroll to position [1510, 0]
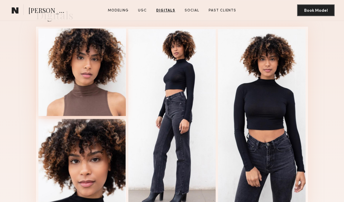
click at [114, 59] on div at bounding box center [82, 72] width 88 height 88
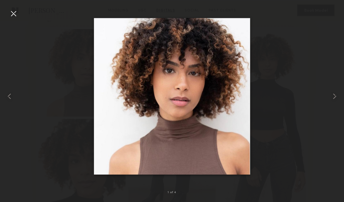
click at [14, 15] on div at bounding box center [13, 13] width 9 height 9
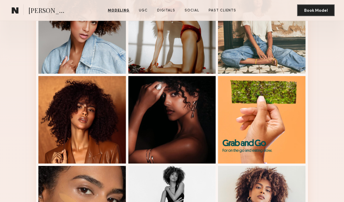
scroll to position [122, 0]
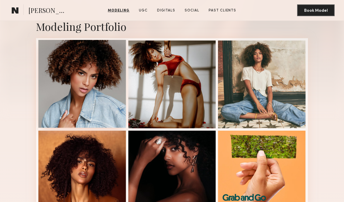
click at [111, 85] on div at bounding box center [82, 84] width 88 height 88
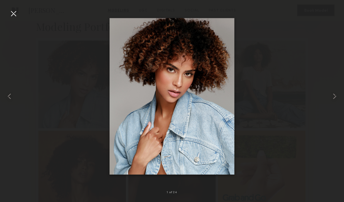
click at [13, 14] on div at bounding box center [13, 13] width 9 height 9
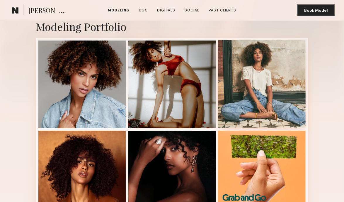
click at [263, 69] on div at bounding box center [262, 84] width 88 height 88
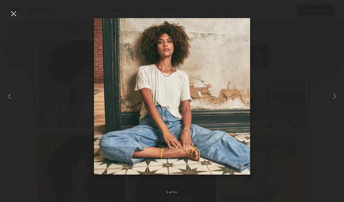
click at [14, 12] on div at bounding box center [13, 13] width 9 height 9
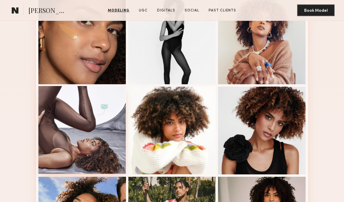
scroll to position [347, 0]
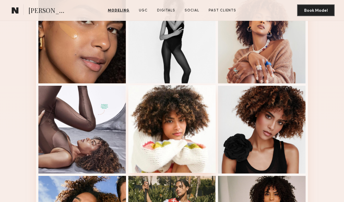
click at [147, 119] on div at bounding box center [172, 129] width 88 height 88
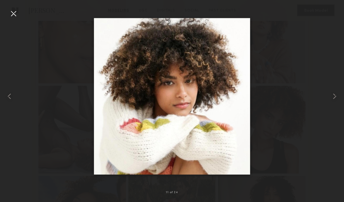
click at [15, 12] on div at bounding box center [13, 13] width 9 height 9
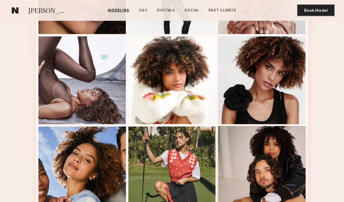
scroll to position [404, 0]
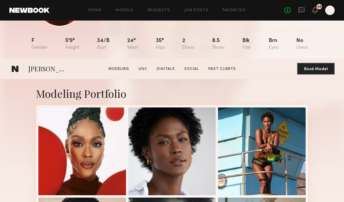
scroll to position [139, 0]
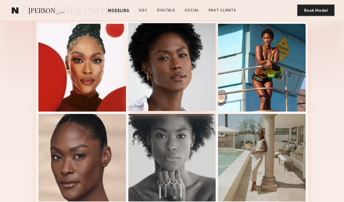
click at [183, 74] on div at bounding box center [172, 67] width 88 height 88
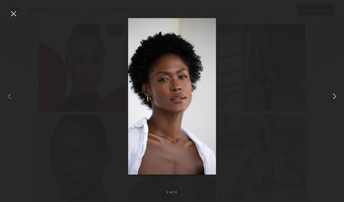
click at [334, 96] on common-icon at bounding box center [334, 96] width 9 height 9
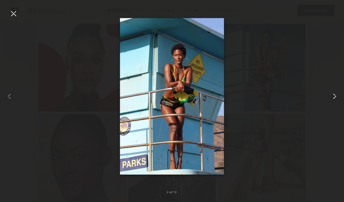
click at [334, 96] on common-icon at bounding box center [334, 96] width 9 height 9
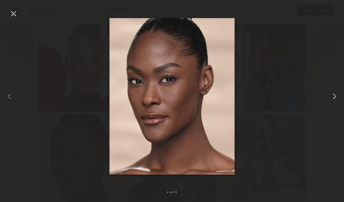
click at [334, 96] on common-icon at bounding box center [334, 96] width 9 height 9
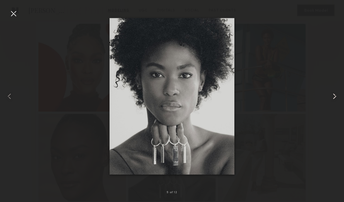
click at [334, 96] on common-icon at bounding box center [334, 96] width 9 height 9
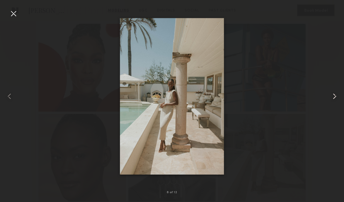
click at [334, 96] on common-icon at bounding box center [334, 96] width 9 height 9
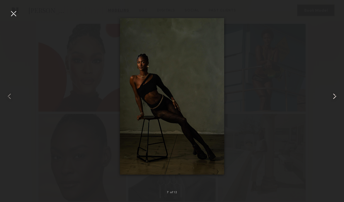
click at [334, 96] on common-icon at bounding box center [334, 96] width 9 height 9
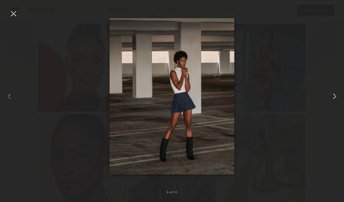
click at [334, 96] on common-icon at bounding box center [334, 96] width 9 height 9
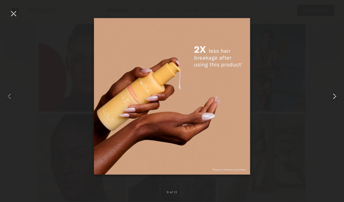
click at [334, 96] on common-icon at bounding box center [334, 96] width 9 height 9
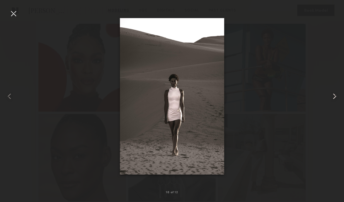
click at [334, 96] on common-icon at bounding box center [334, 96] width 9 height 9
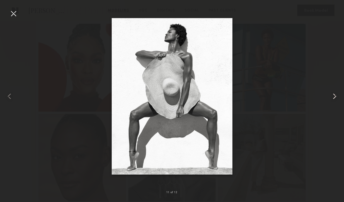
click at [334, 96] on common-icon at bounding box center [334, 96] width 9 height 9
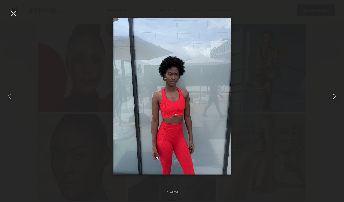
click at [334, 96] on common-icon at bounding box center [334, 96] width 9 height 9
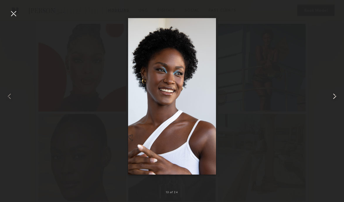
click at [334, 96] on common-icon at bounding box center [334, 96] width 9 height 9
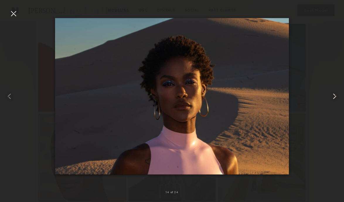
click at [334, 100] on common-icon at bounding box center [334, 96] width 9 height 9
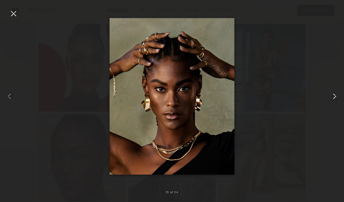
click at [334, 100] on common-icon at bounding box center [334, 96] width 9 height 9
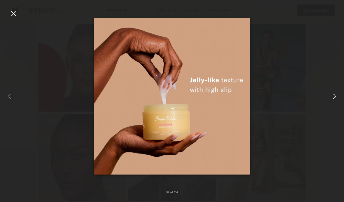
click at [334, 100] on common-icon at bounding box center [334, 96] width 9 height 9
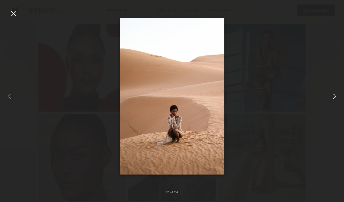
click at [334, 100] on common-icon at bounding box center [334, 96] width 9 height 9
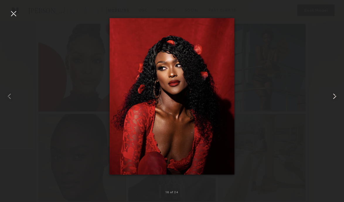
click at [334, 100] on common-icon at bounding box center [334, 96] width 9 height 9
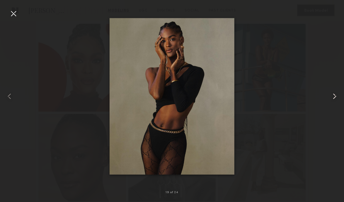
click at [334, 100] on common-icon at bounding box center [334, 96] width 9 height 9
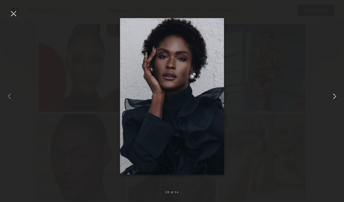
click at [336, 97] on common-icon at bounding box center [334, 96] width 9 height 9
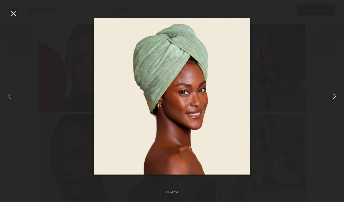
click at [336, 97] on common-icon at bounding box center [334, 96] width 9 height 9
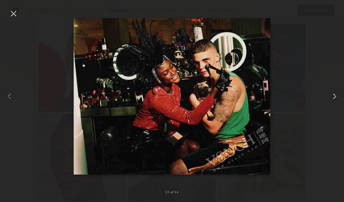
click at [336, 97] on common-icon at bounding box center [334, 96] width 9 height 9
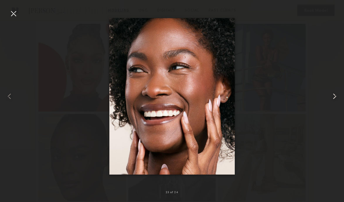
click at [336, 97] on common-icon at bounding box center [334, 96] width 9 height 9
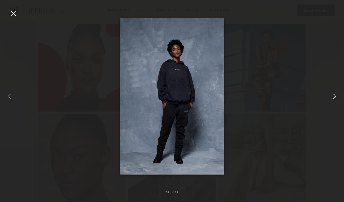
click at [336, 97] on common-icon at bounding box center [334, 96] width 9 height 9
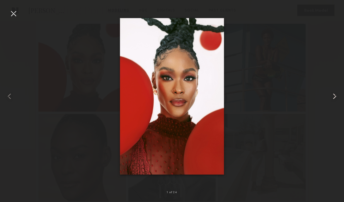
click at [336, 97] on common-icon at bounding box center [334, 96] width 9 height 9
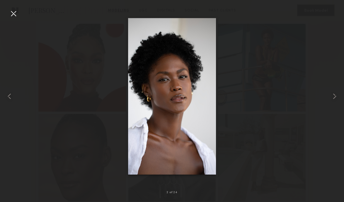
click at [11, 15] on div at bounding box center [13, 13] width 9 height 9
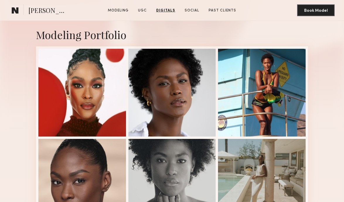
scroll to position [0, 0]
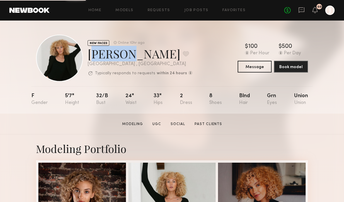
copy div "[PERSON_NAME]"
drag, startPoint x: 89, startPoint y: 53, endPoint x: 117, endPoint y: 53, distance: 27.9
click at [117, 53] on div "[PERSON_NAME] Favorite" at bounding box center [140, 54] width 105 height 16
copy div "[PERSON_NAME]"
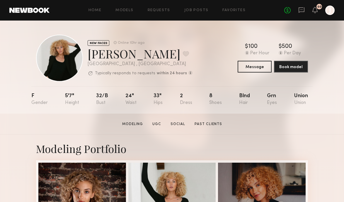
click at [158, 48] on div "[PERSON_NAME] Favorite" at bounding box center [140, 54] width 105 height 16
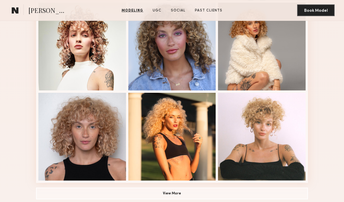
scroll to position [349, 0]
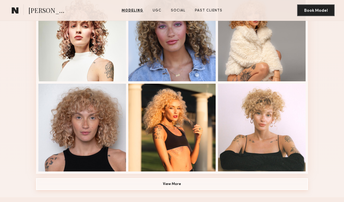
click at [124, 181] on button "View More" at bounding box center [172, 184] width 272 height 12
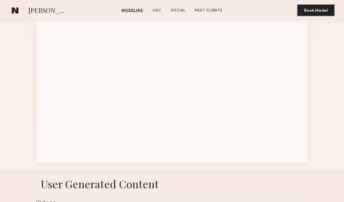
scroll to position [634, 0]
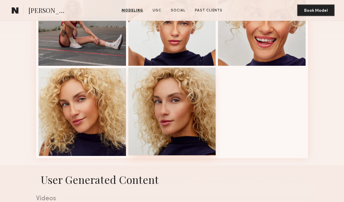
click at [184, 113] on div at bounding box center [172, 111] width 88 height 88
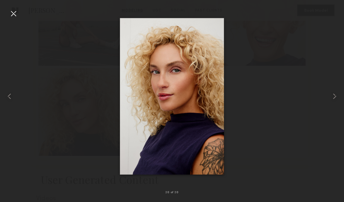
click at [14, 13] on div at bounding box center [13, 13] width 9 height 9
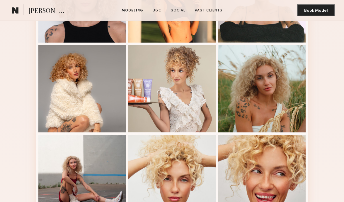
scroll to position [294, 0]
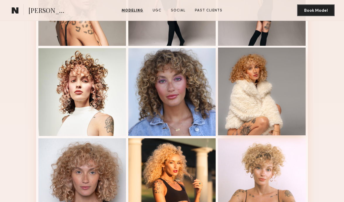
click at [269, 93] on div at bounding box center [262, 92] width 88 height 88
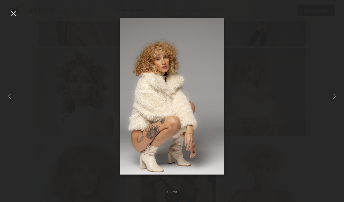
click at [16, 12] on div at bounding box center [13, 13] width 9 height 9
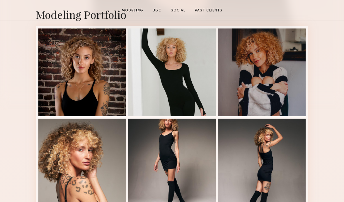
scroll to position [0, 0]
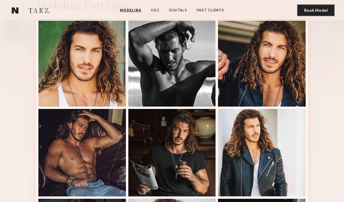
scroll to position [83, 0]
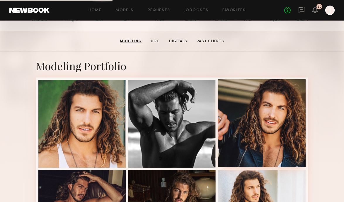
click at [247, 96] on div at bounding box center [262, 123] width 88 height 88
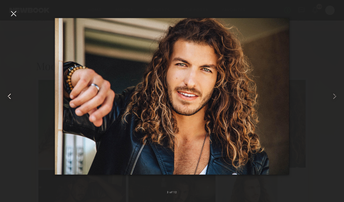
click at [11, 97] on common-icon at bounding box center [9, 96] width 9 height 9
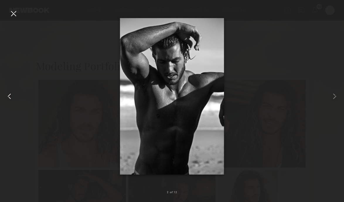
click at [11, 97] on common-icon at bounding box center [9, 96] width 9 height 9
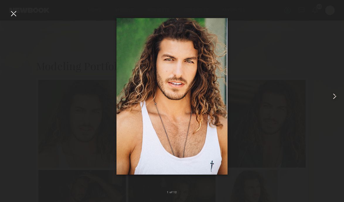
click at [335, 98] on common-icon at bounding box center [334, 96] width 9 height 9
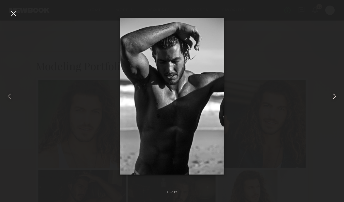
click at [335, 98] on common-icon at bounding box center [334, 96] width 9 height 9
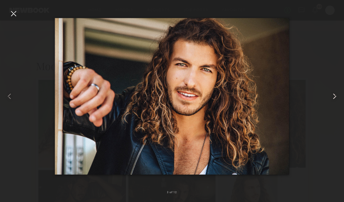
click at [335, 98] on common-icon at bounding box center [334, 96] width 9 height 9
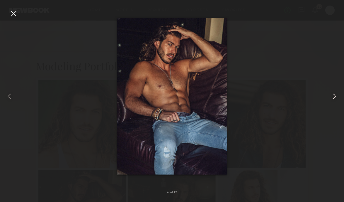
click at [335, 98] on common-icon at bounding box center [334, 96] width 9 height 9
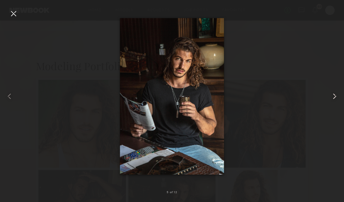
click at [335, 98] on common-icon at bounding box center [334, 96] width 9 height 9
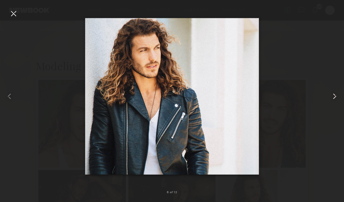
click at [338, 99] on common-icon at bounding box center [334, 96] width 9 height 9
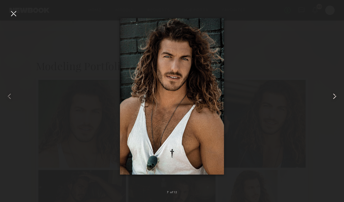
click at [337, 99] on common-icon at bounding box center [334, 96] width 9 height 9
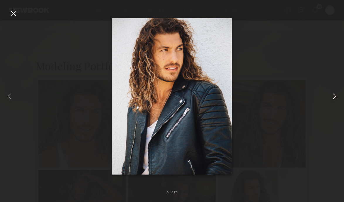
click at [337, 99] on common-icon at bounding box center [334, 96] width 9 height 9
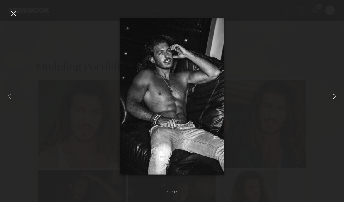
click at [337, 99] on common-icon at bounding box center [334, 96] width 9 height 9
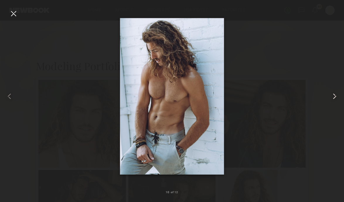
click at [337, 99] on common-icon at bounding box center [334, 96] width 9 height 9
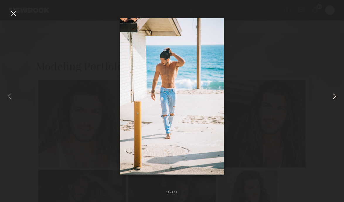
click at [337, 99] on common-icon at bounding box center [334, 96] width 9 height 9
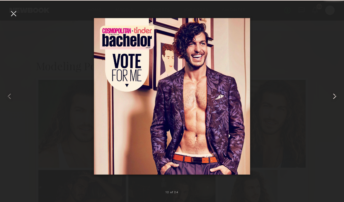
click at [337, 99] on common-icon at bounding box center [334, 96] width 9 height 9
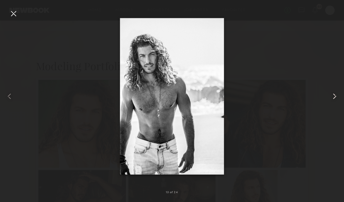
click at [337, 99] on common-icon at bounding box center [334, 96] width 9 height 9
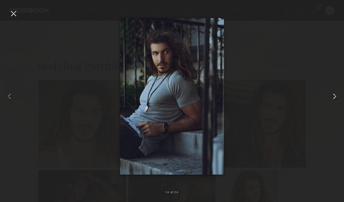
click at [337, 99] on common-icon at bounding box center [334, 96] width 9 height 9
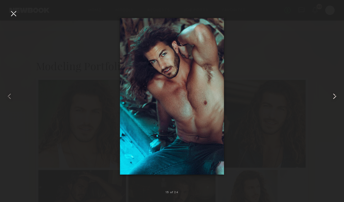
click at [337, 99] on common-icon at bounding box center [334, 96] width 9 height 9
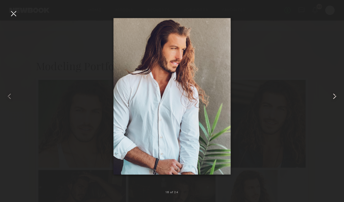
click at [337, 99] on common-icon at bounding box center [334, 96] width 9 height 9
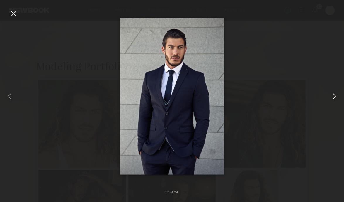
click at [337, 99] on common-icon at bounding box center [334, 96] width 9 height 9
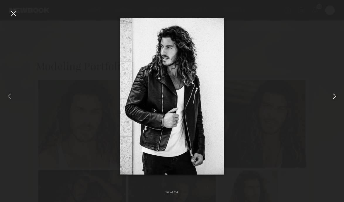
click at [337, 99] on common-icon at bounding box center [334, 96] width 9 height 9
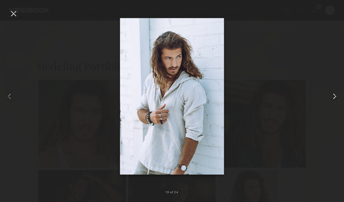
click at [337, 99] on common-icon at bounding box center [334, 96] width 9 height 9
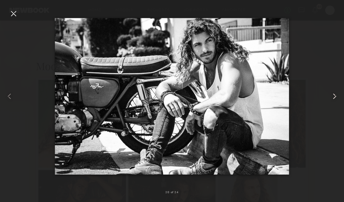
click at [337, 99] on common-icon at bounding box center [334, 96] width 9 height 9
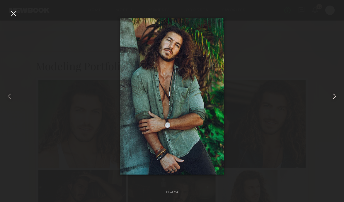
click at [337, 99] on common-icon at bounding box center [334, 96] width 9 height 9
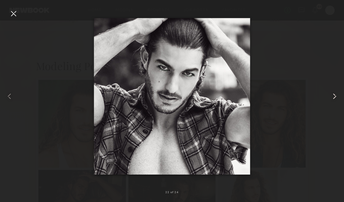
click at [337, 99] on common-icon at bounding box center [334, 96] width 9 height 9
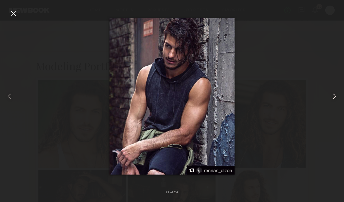
click at [337, 99] on common-icon at bounding box center [334, 96] width 9 height 9
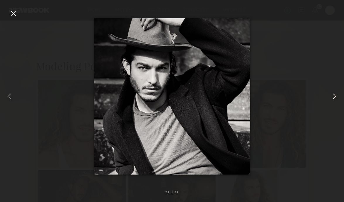
click at [337, 99] on common-icon at bounding box center [334, 96] width 9 height 9
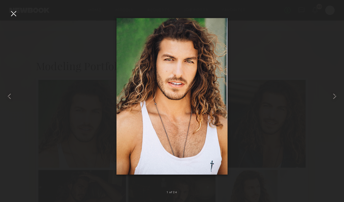
click at [15, 14] on div at bounding box center [13, 13] width 9 height 9
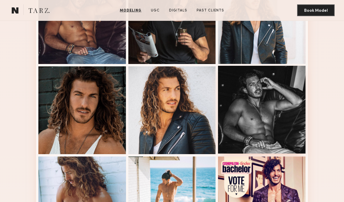
scroll to position [281, 0]
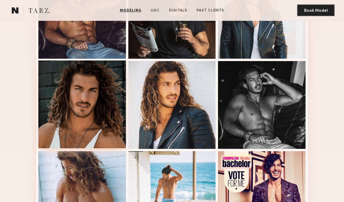
click at [105, 104] on div at bounding box center [82, 104] width 88 height 88
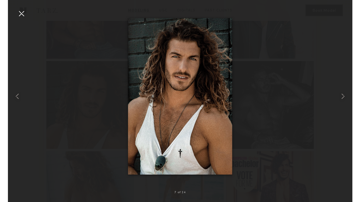
scroll to position [282, 0]
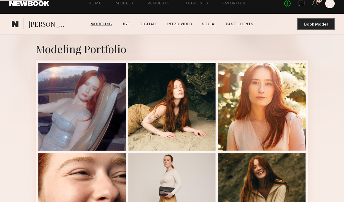
scroll to position [392, 0]
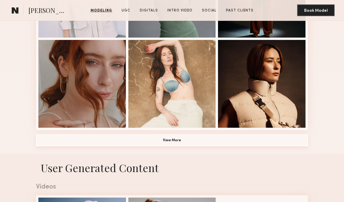
click at [142, 143] on button "View More" at bounding box center [172, 140] width 272 height 12
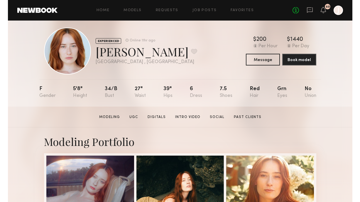
scroll to position [0, 0]
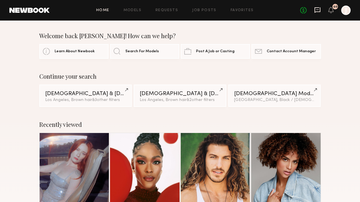
click at [319, 10] on icon at bounding box center [317, 10] width 6 height 6
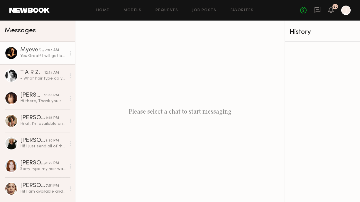
click at [27, 51] on div "Myever A." at bounding box center [32, 50] width 25 height 6
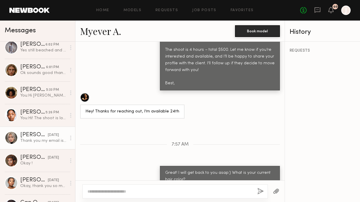
scroll to position [255, 0]
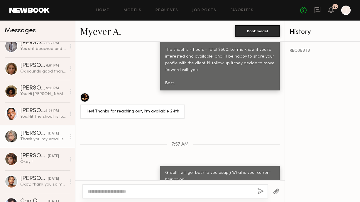
click at [39, 143] on link "Jane N. yesterday Thank you my email is jan720owo@gmail.com" at bounding box center [37, 136] width 75 height 23
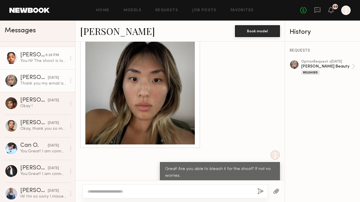
scroll to position [314, 0]
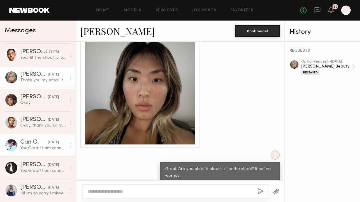
click at [34, 149] on div "You: Great! I am connecting with the client shortly and can get back to you asa…" at bounding box center [43, 148] width 46 height 6
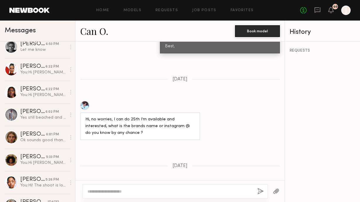
scroll to position [189, 0]
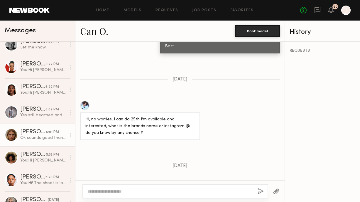
click at [38, 134] on div "Neil M." at bounding box center [33, 132] width 26 height 6
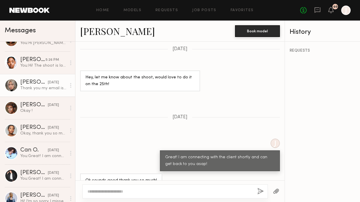
scroll to position [308, 0]
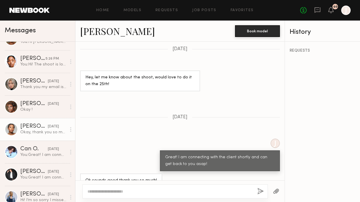
click at [43, 132] on div "Okay, thank you so much!" at bounding box center [43, 132] width 46 height 6
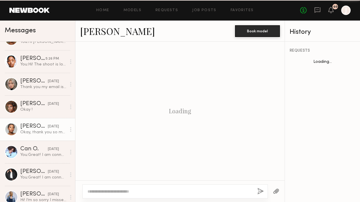
scroll to position [699, 0]
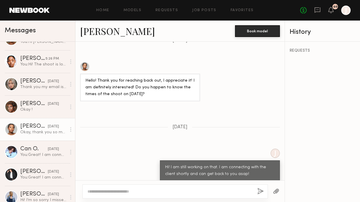
click at [113, 33] on link "[PERSON_NAME]" at bounding box center [117, 31] width 75 height 13
click at [129, 193] on textarea at bounding box center [169, 191] width 165 height 6
type textarea "*"
drag, startPoint x: 141, startPoint y: 191, endPoint x: 133, endPoint y: 191, distance: 7.6
click at [133, 191] on textarea "**********" at bounding box center [169, 191] width 165 height 6
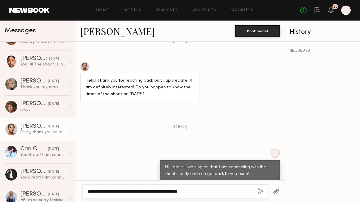
click at [197, 190] on textarea "**********" at bounding box center [169, 191] width 165 height 6
type textarea "**********"
click at [261, 191] on button "button" at bounding box center [260, 191] width 6 height 7
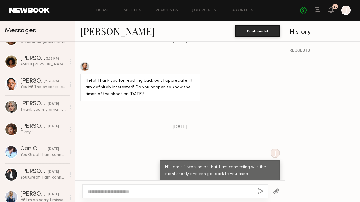
scroll to position [0, 0]
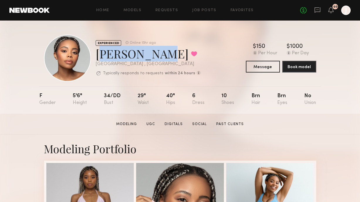
copy div "Chiamaka A"
drag, startPoint x: 96, startPoint y: 55, endPoint x: 159, endPoint y: 57, distance: 63.1
click at [159, 57] on div "[PERSON_NAME] Favorited" at bounding box center [148, 54] width 105 height 16
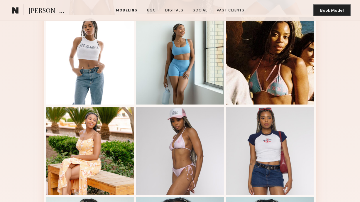
scroll to position [322, 0]
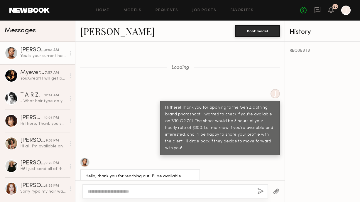
scroll to position [1136, 0]
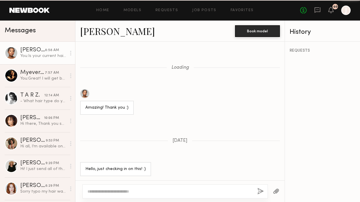
scroll to position [737, 0]
